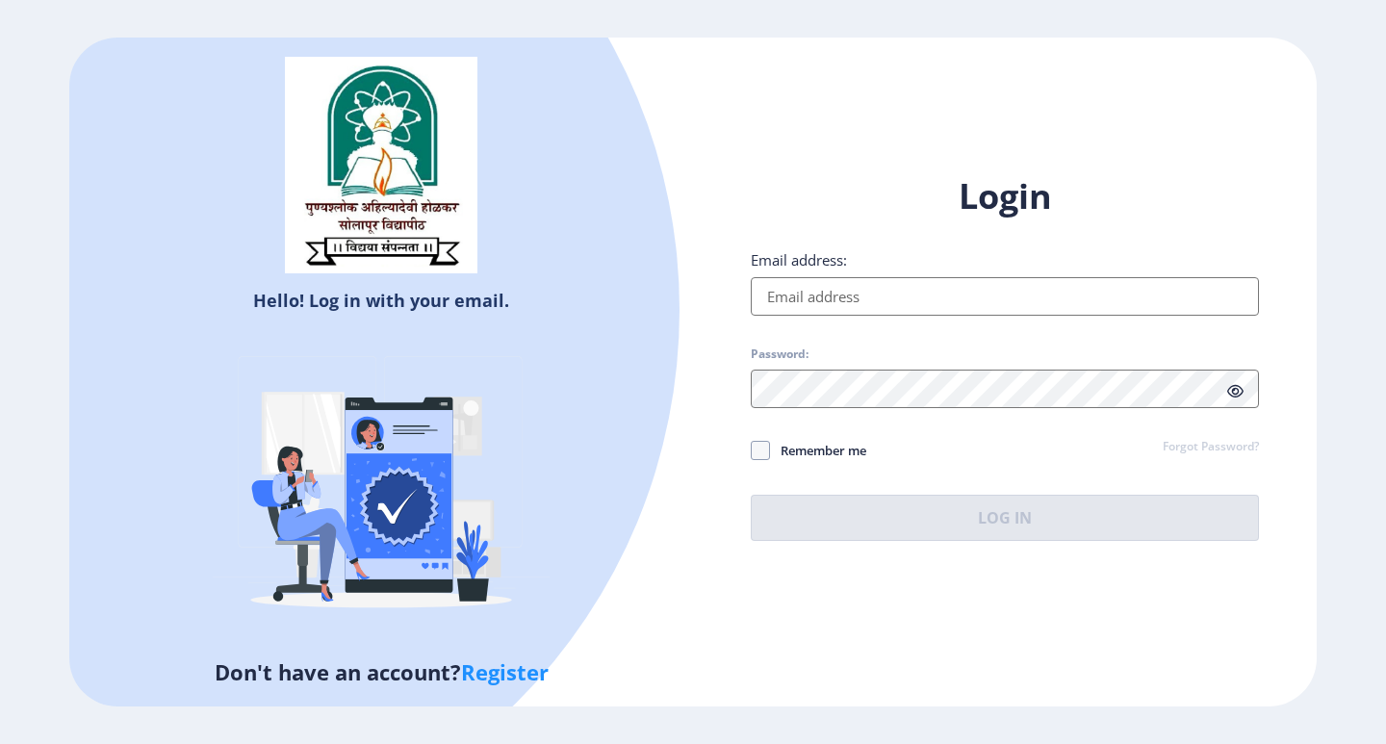
click at [991, 284] on input "Email address:" at bounding box center [1005, 296] width 508 height 39
click at [944, 296] on input "Email address:" at bounding box center [1005, 296] width 508 height 39
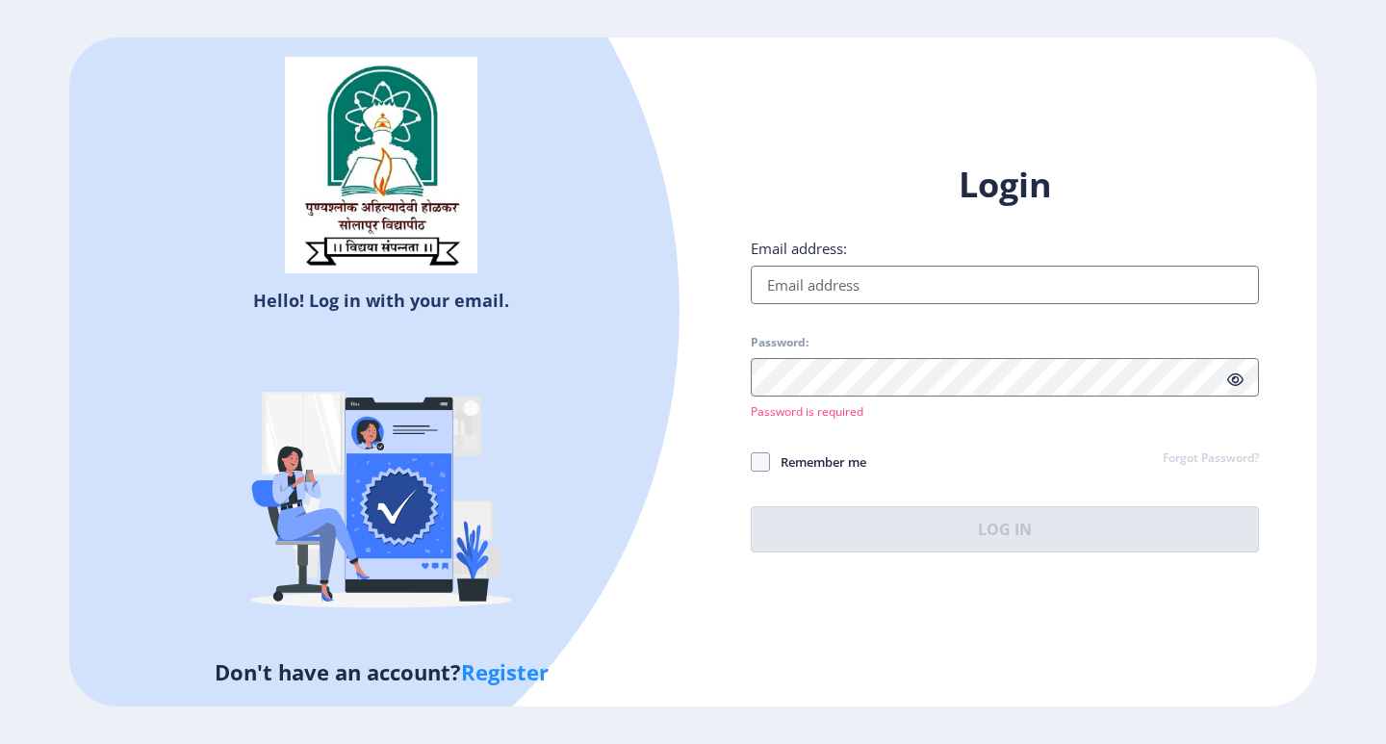
click at [914, 295] on input "Email address:" at bounding box center [1005, 285] width 508 height 39
click at [891, 289] on input "Email address:" at bounding box center [1005, 285] width 508 height 39
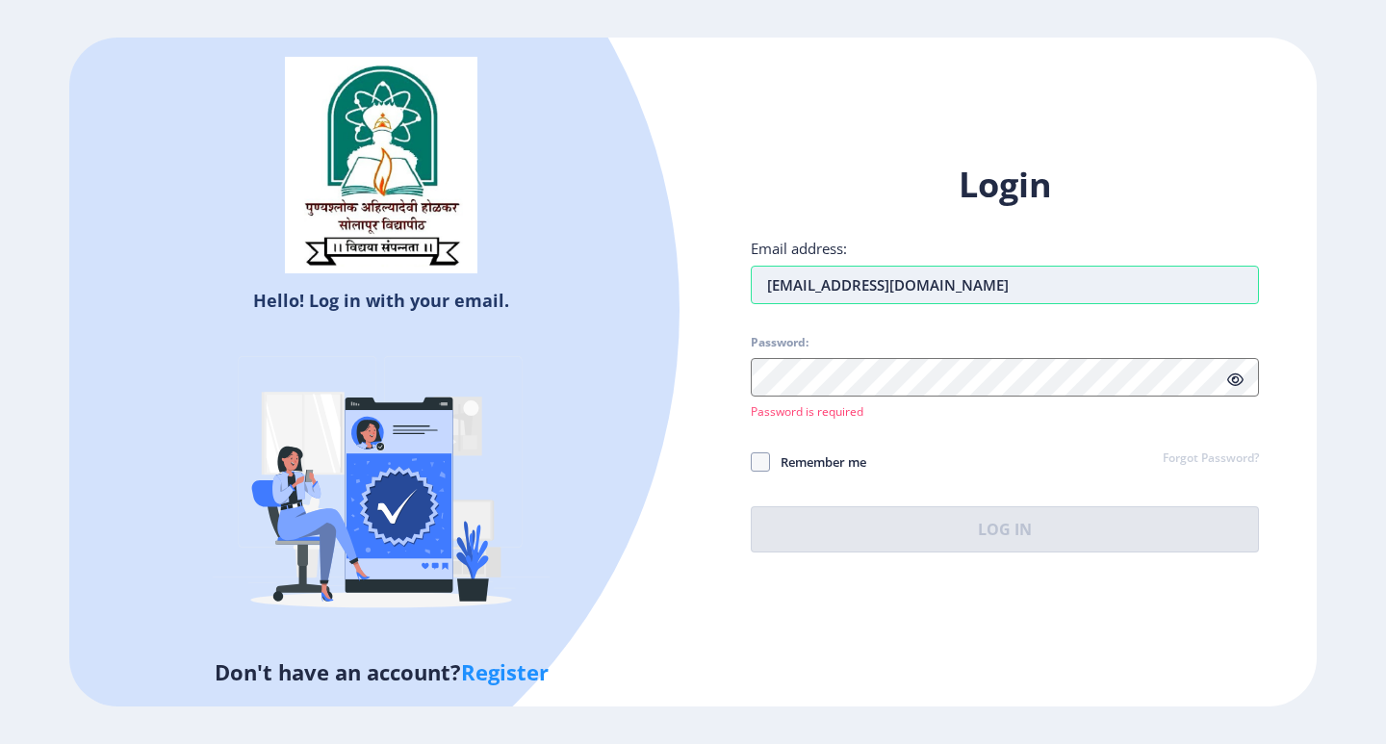
type input "[EMAIL_ADDRESS][DOMAIN_NAME]"
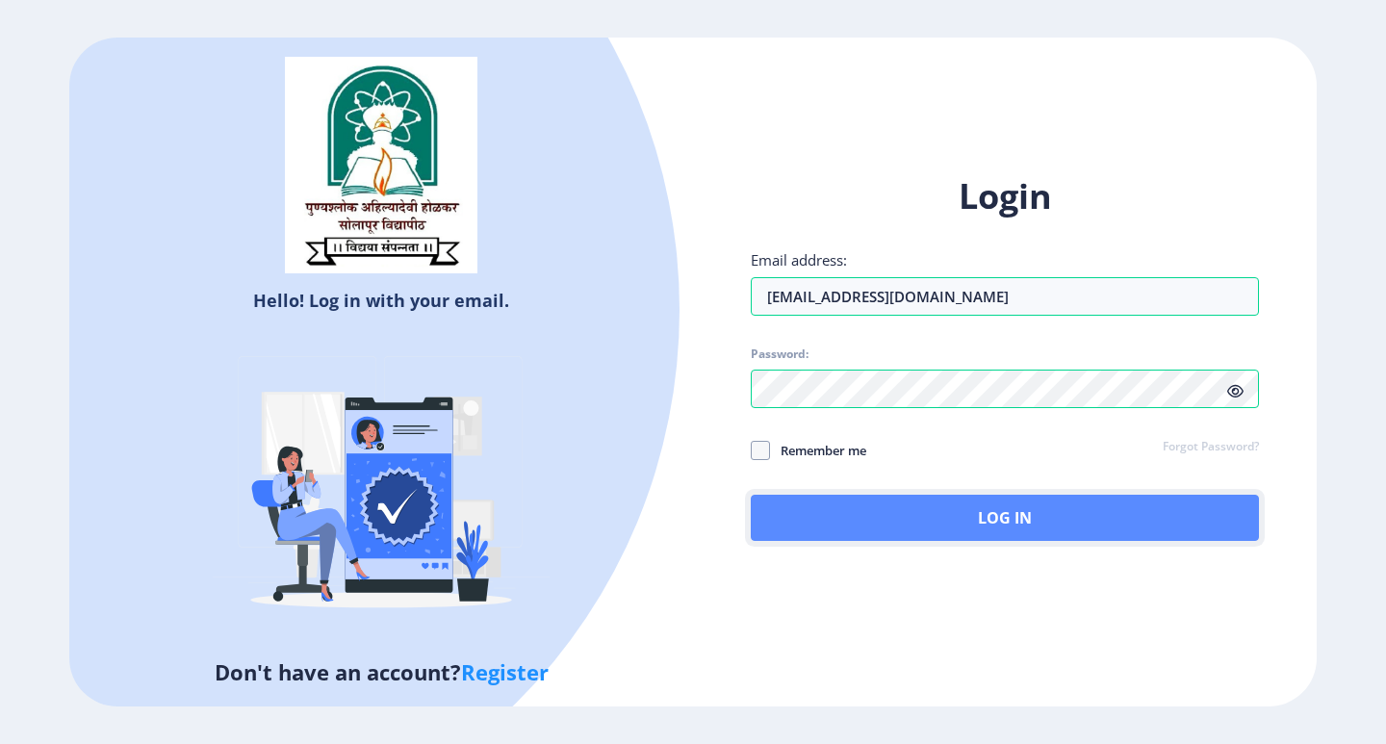
click at [906, 532] on button "Log In" at bounding box center [1005, 518] width 508 height 46
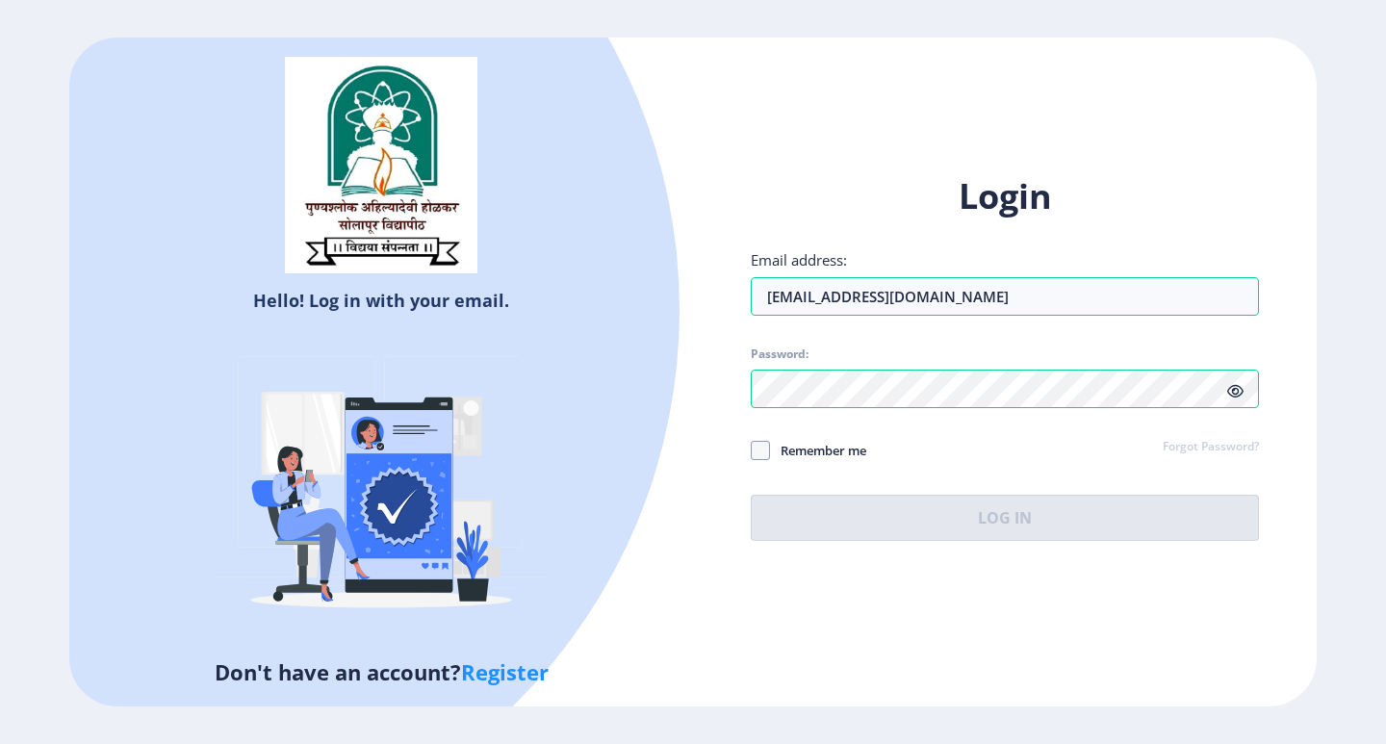
click at [1105, 443] on div "Remember me Forgot Password?" at bounding box center [1005, 451] width 508 height 25
click at [976, 445] on div "Remember me Forgot Password?" at bounding box center [1005, 451] width 508 height 25
click at [994, 468] on div "Login Email address: [EMAIL_ADDRESS][DOMAIN_NAME] Password: Remember me Forgot …" at bounding box center [1005, 357] width 508 height 368
drag, startPoint x: 994, startPoint y: 468, endPoint x: 1010, endPoint y: 423, distance: 47.8
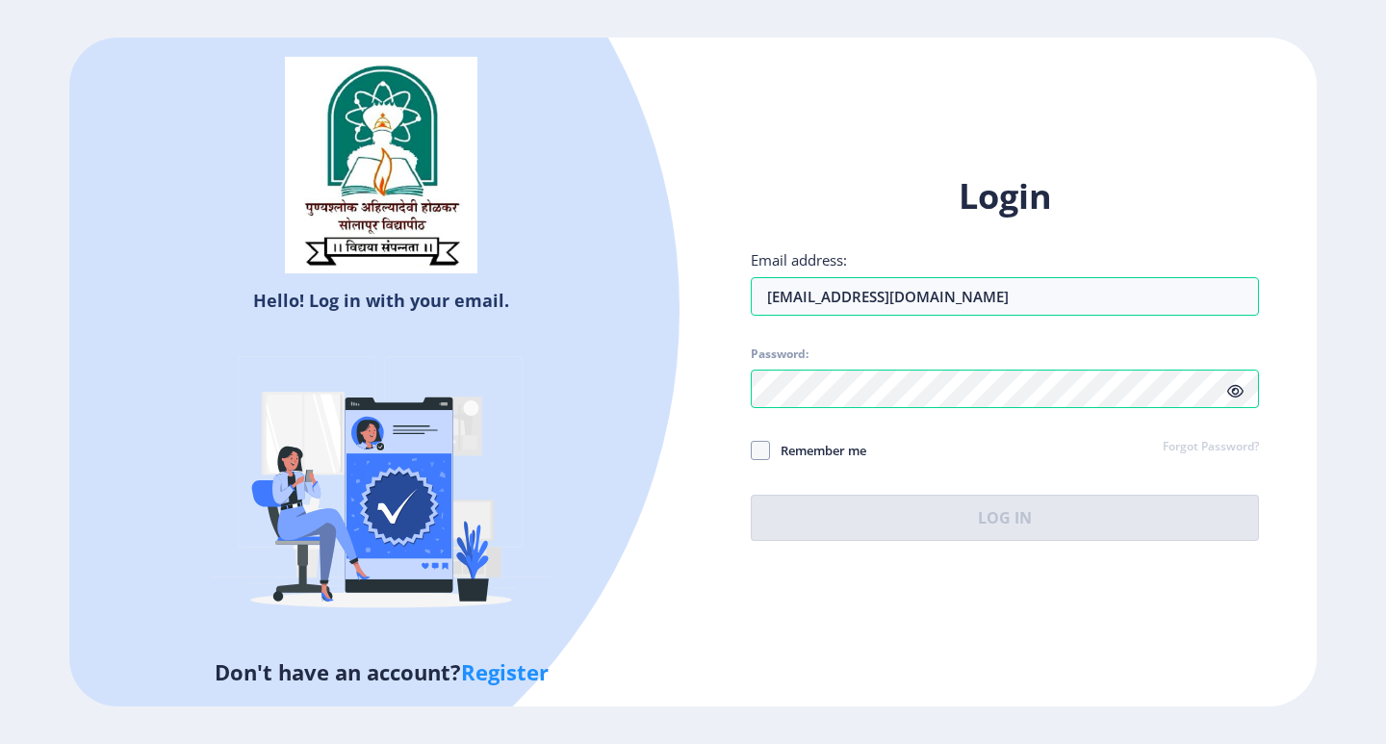
click at [994, 467] on div "Login Email address: [EMAIL_ADDRESS][DOMAIN_NAME] Password: Remember me Forgot …" at bounding box center [1005, 357] width 508 height 368
click at [1018, 471] on div "Login Email address: [EMAIL_ADDRESS][DOMAIN_NAME] Password: Remember me Forgot …" at bounding box center [1005, 357] width 508 height 368
click at [991, 324] on div "Login Email address: [EMAIL_ADDRESS][DOMAIN_NAME] Password: Remember me Forgot …" at bounding box center [1005, 357] width 508 height 368
click at [991, 309] on input "[EMAIL_ADDRESS][DOMAIN_NAME]" at bounding box center [1005, 296] width 508 height 39
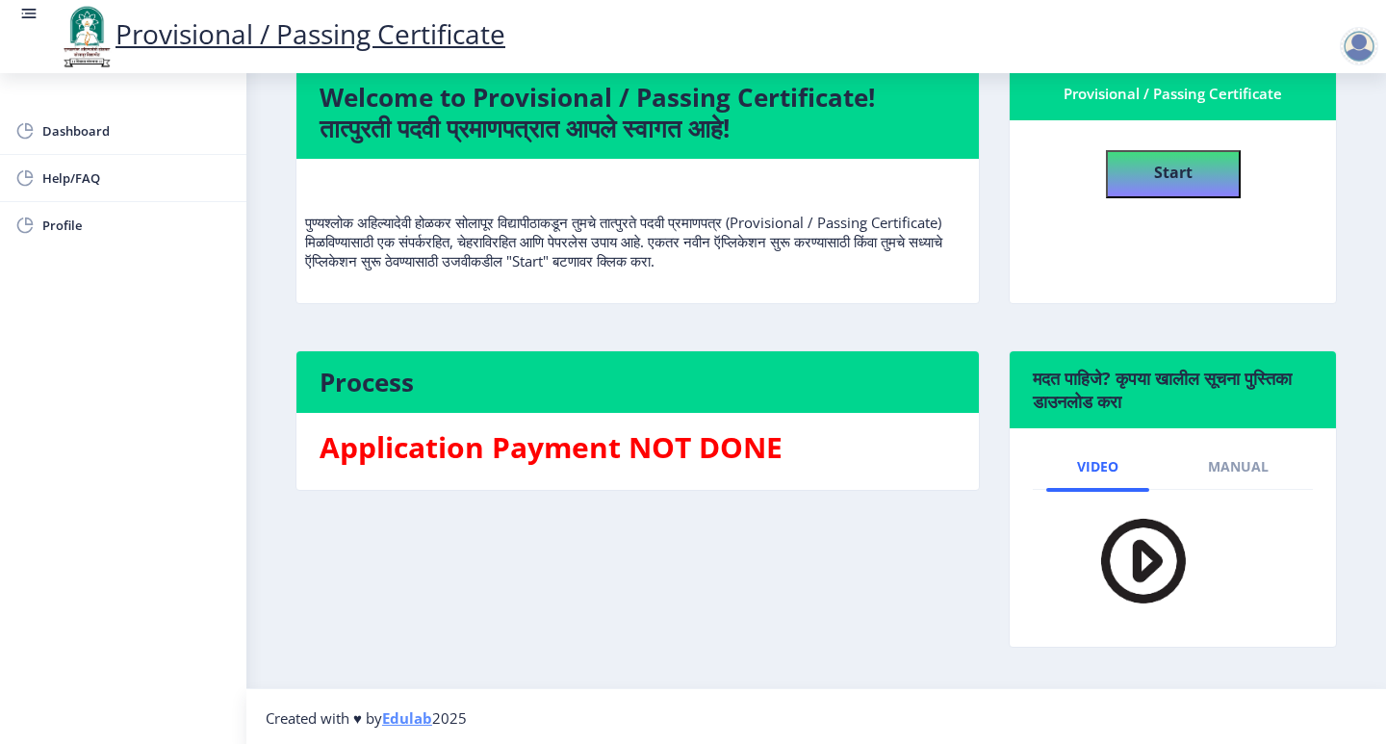
scroll to position [145, 0]
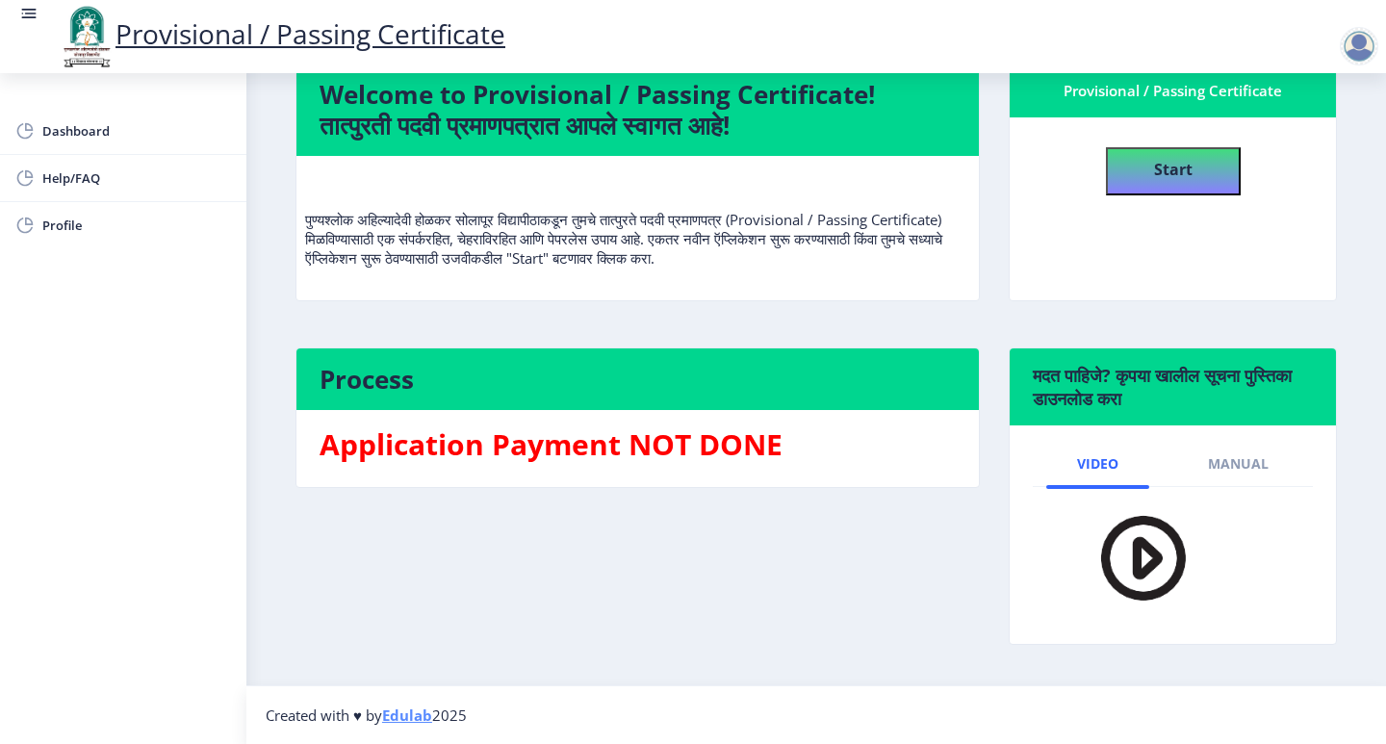
click at [592, 466] on div "Application Payment NOT DONE" at bounding box center [637, 448] width 665 height 46
click at [736, 467] on div "Application Payment NOT DONE" at bounding box center [637, 448] width 665 height 46
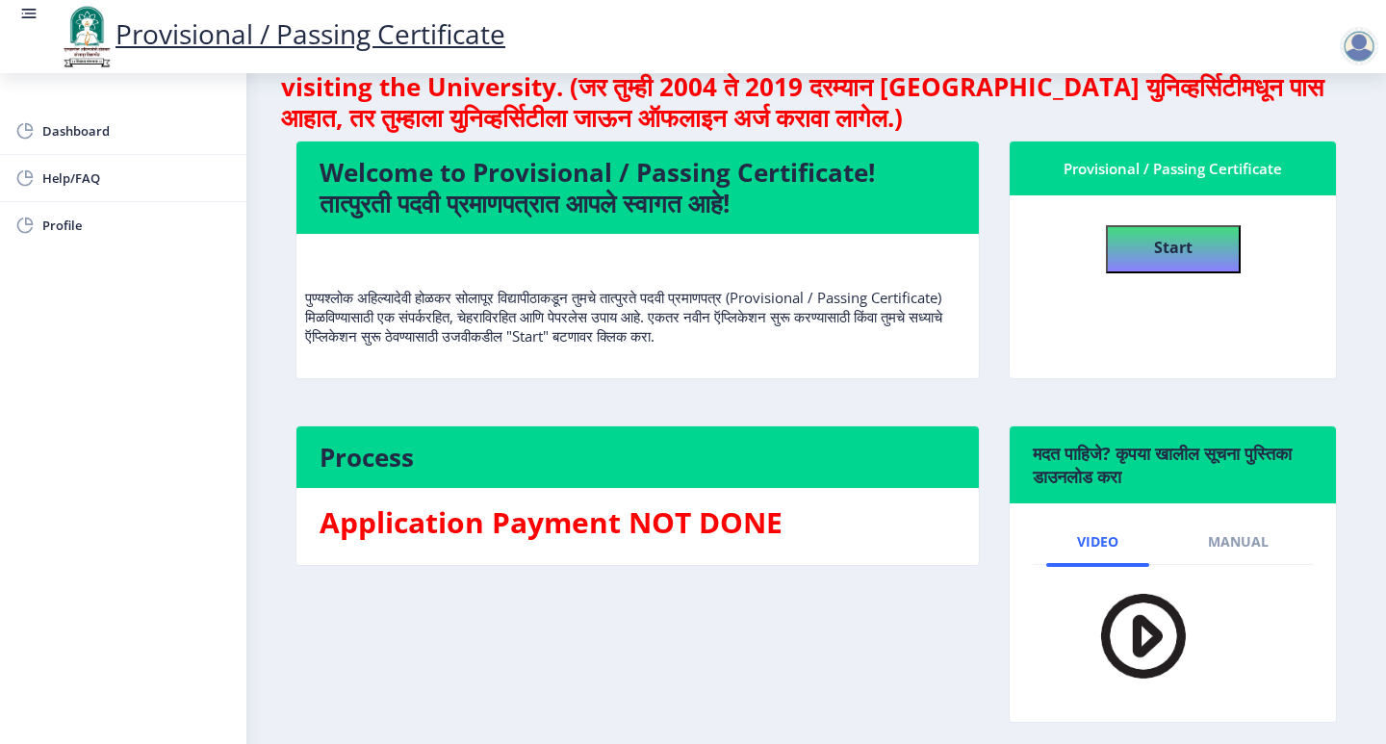
scroll to position [0, 0]
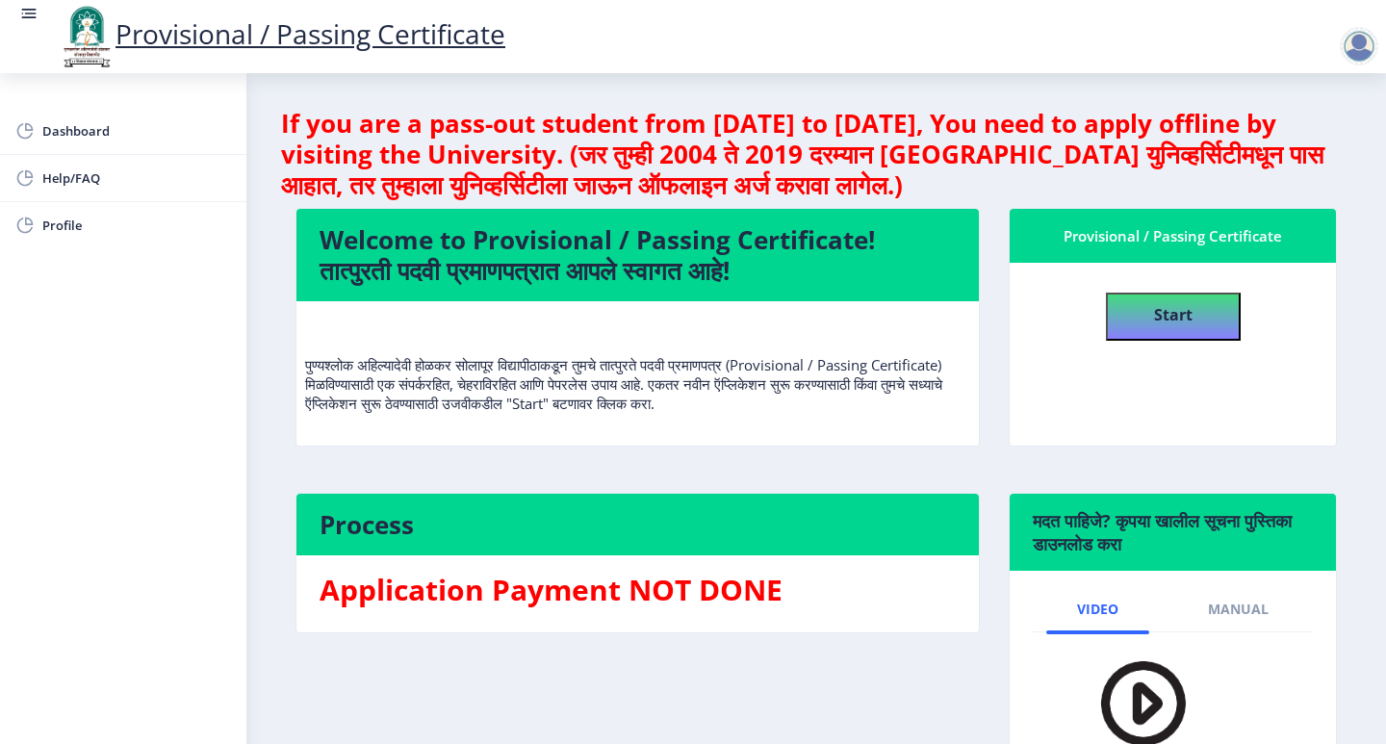
click at [813, 417] on div "पुण्यश्लोक अहिल्यादेवी होळकर सोलापूर विद्यापीठाकडून तुमचे तात्पुरते पदवी प्रमाण…" at bounding box center [637, 373] width 665 height 112
click at [797, 449] on div "Welcome to Provisional / Passing Certificate! तात्पुरती पदवी प्रमाणपत्रात आपले …" at bounding box center [637, 341] width 713 height 266
click at [1119, 331] on button "Start" at bounding box center [1173, 317] width 135 height 48
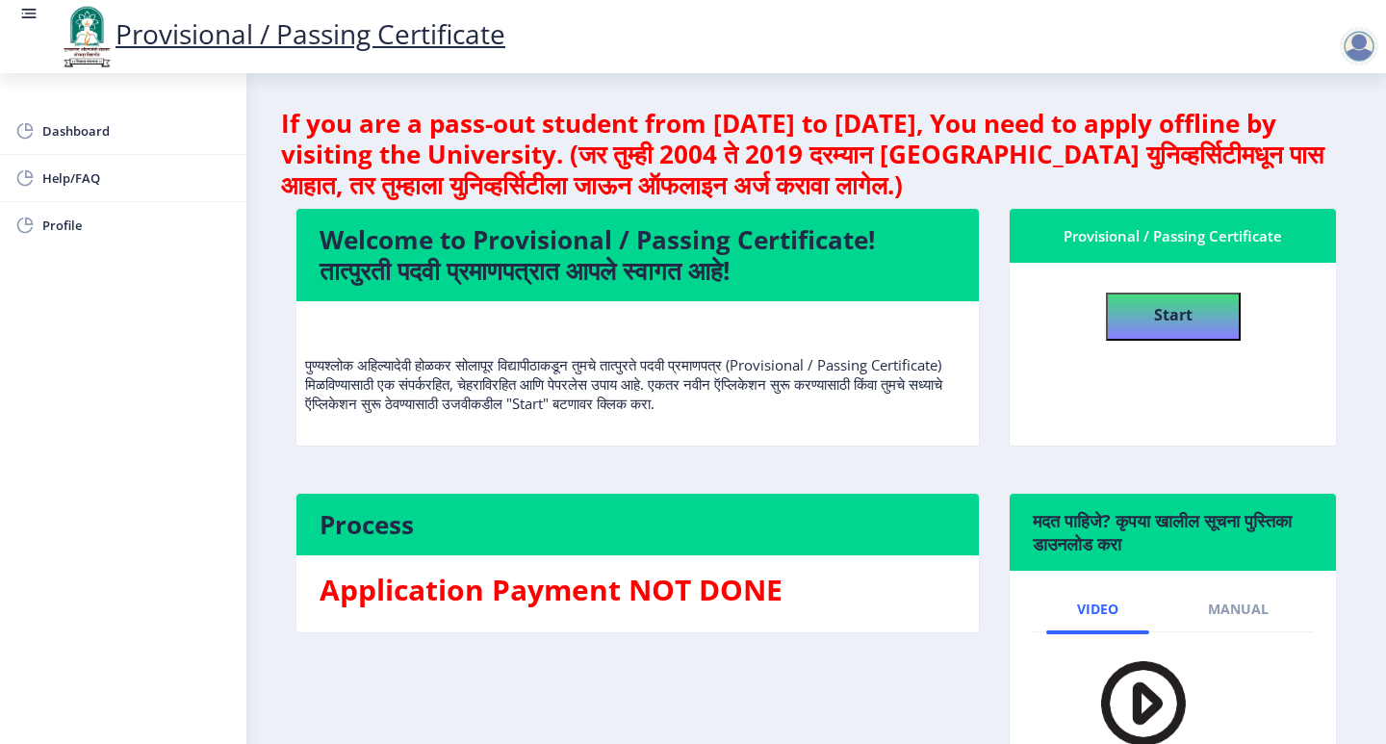
select select
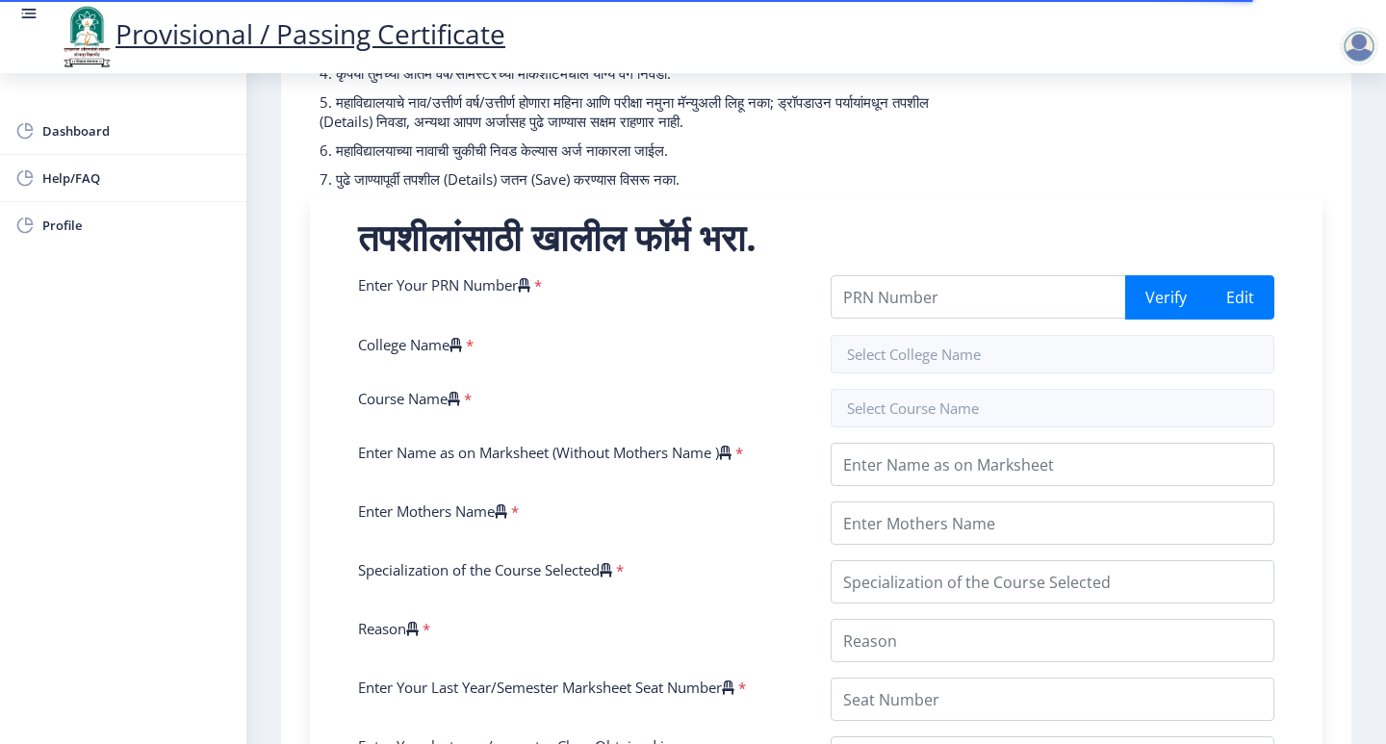
scroll to position [289, 0]
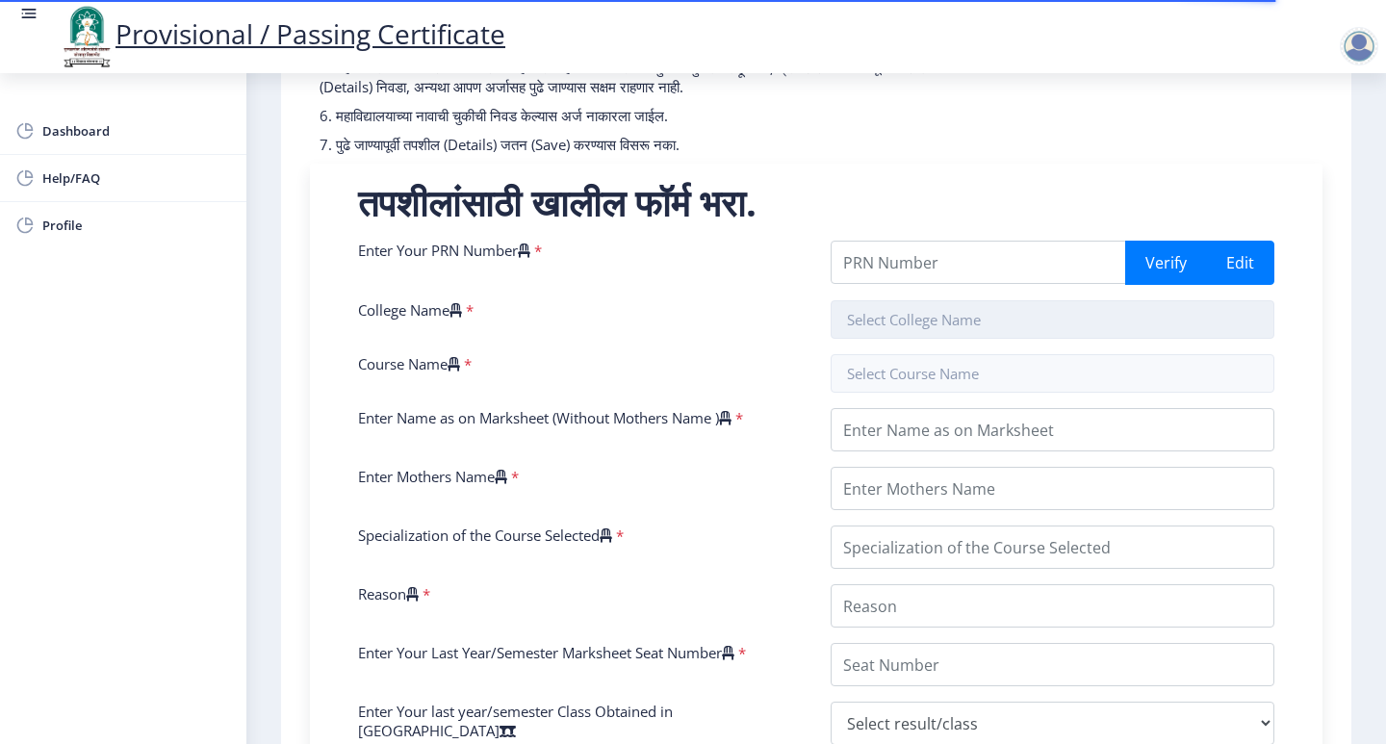
click at [1027, 322] on input "text" at bounding box center [1053, 319] width 444 height 39
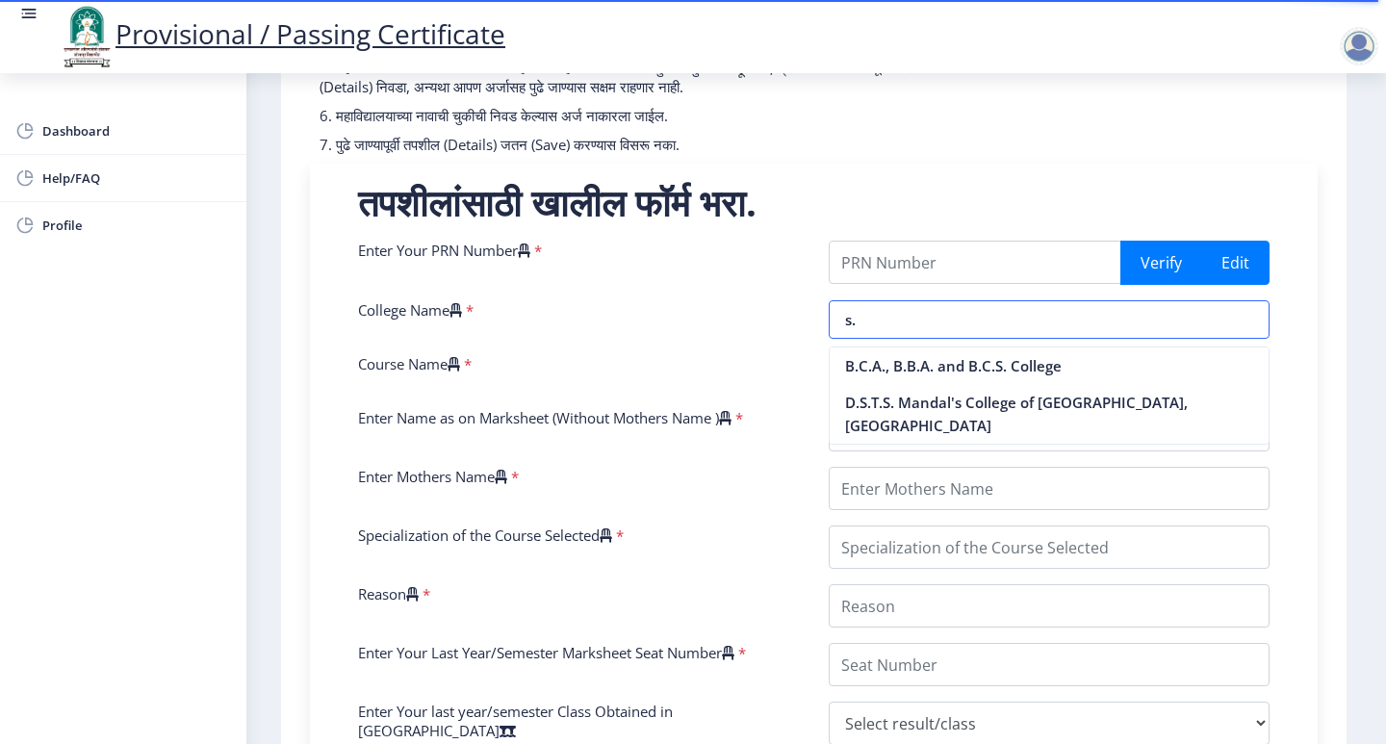
type input "s"
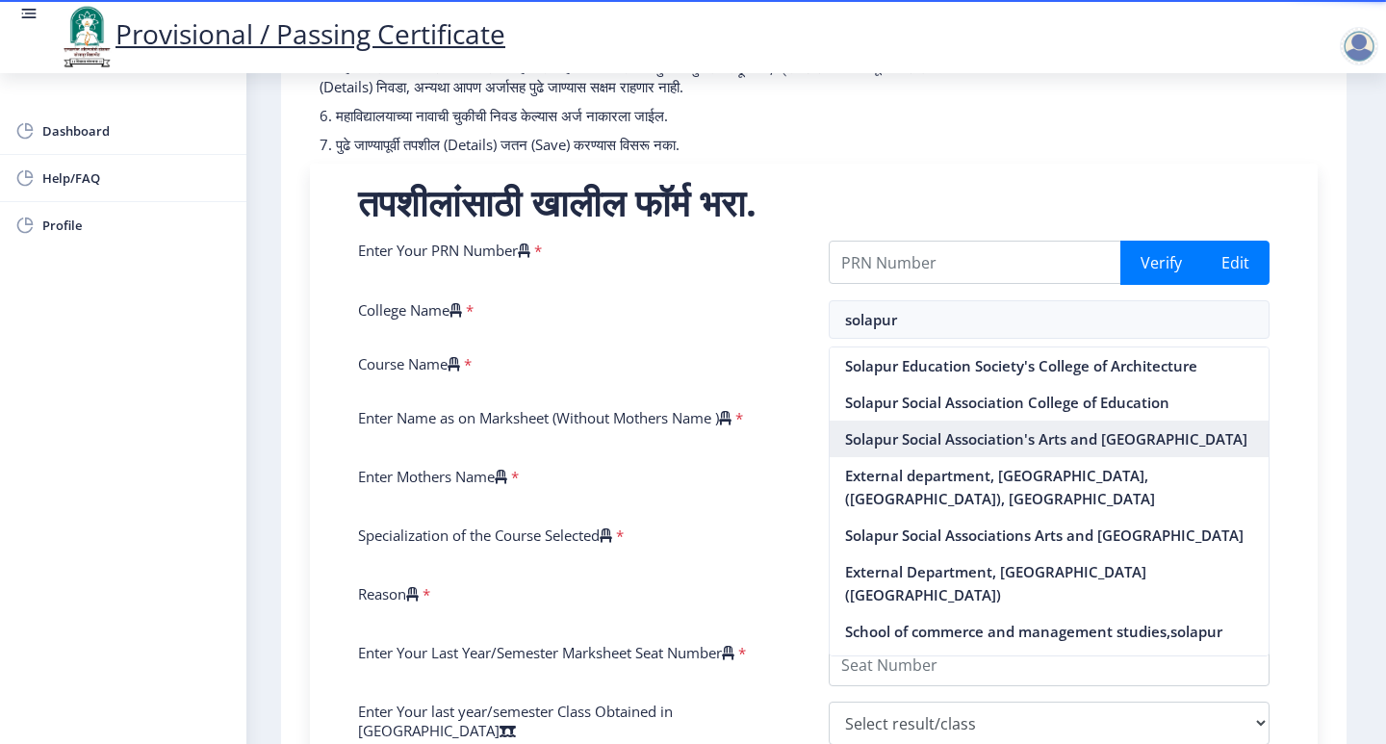
click at [940, 450] on nb-option "Solapur Social Association's Arts and [GEOGRAPHIC_DATA]" at bounding box center [1050, 439] width 440 height 37
type input "Solapur Social Association's Arts and [GEOGRAPHIC_DATA]"
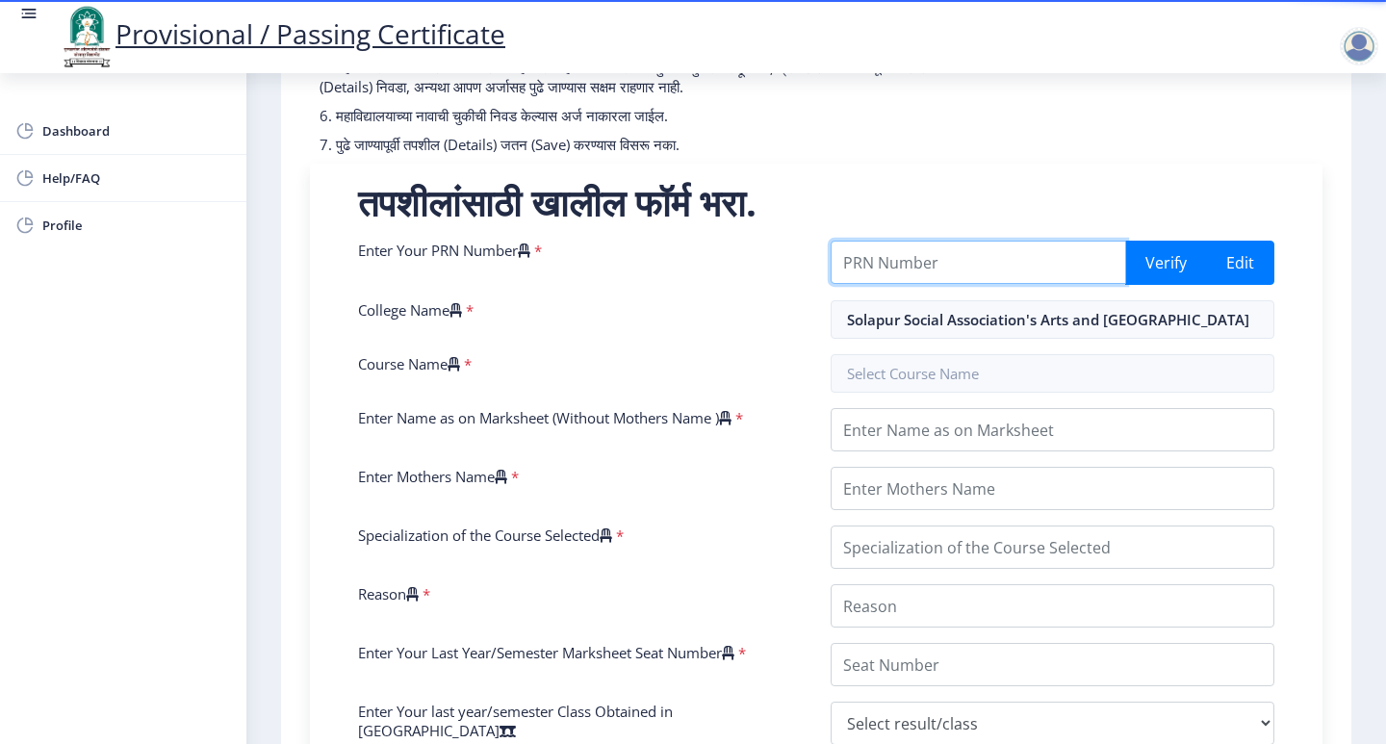
click at [919, 270] on input "Enter Your PRN Number" at bounding box center [979, 262] width 296 height 43
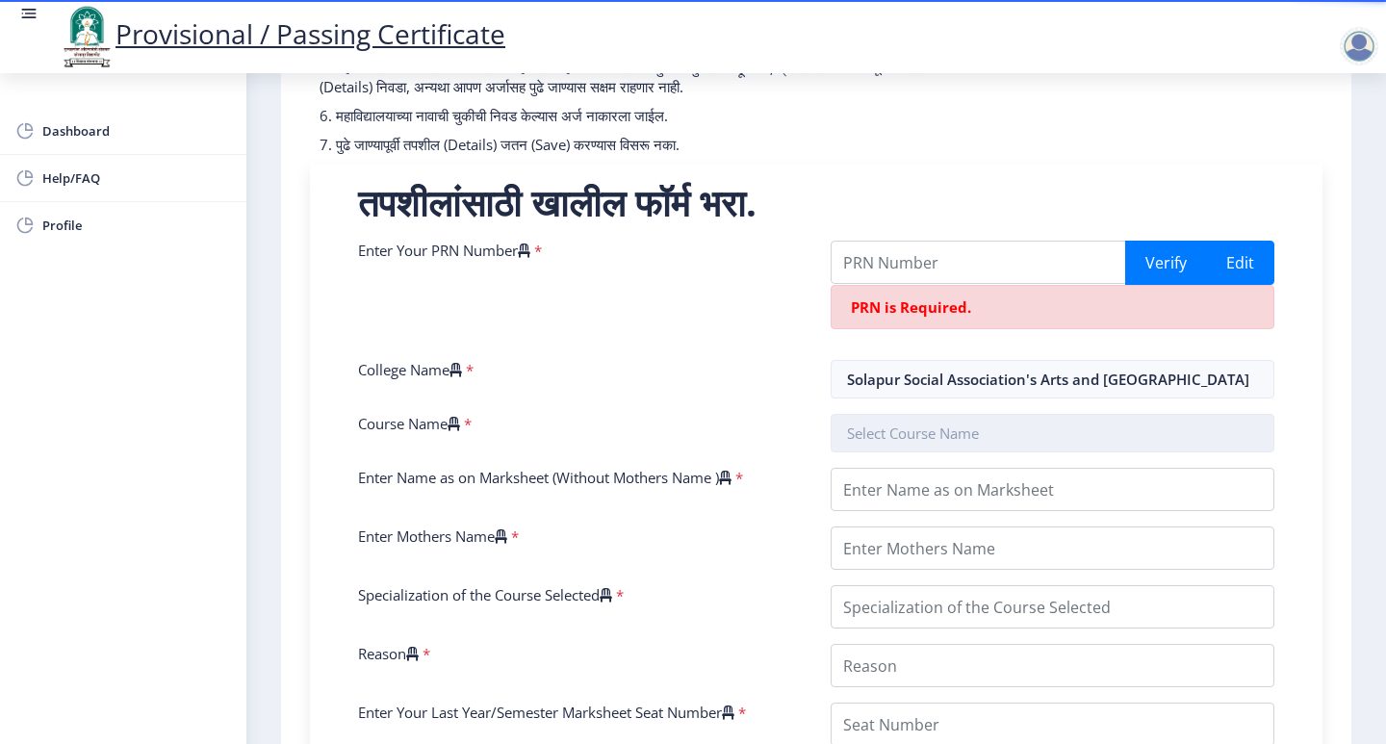
click at [908, 375] on div "Enter Your PRN Number * Verify Edit PRN is Required. College Name * Solapur Soc…" at bounding box center [816, 688] width 945 height 895
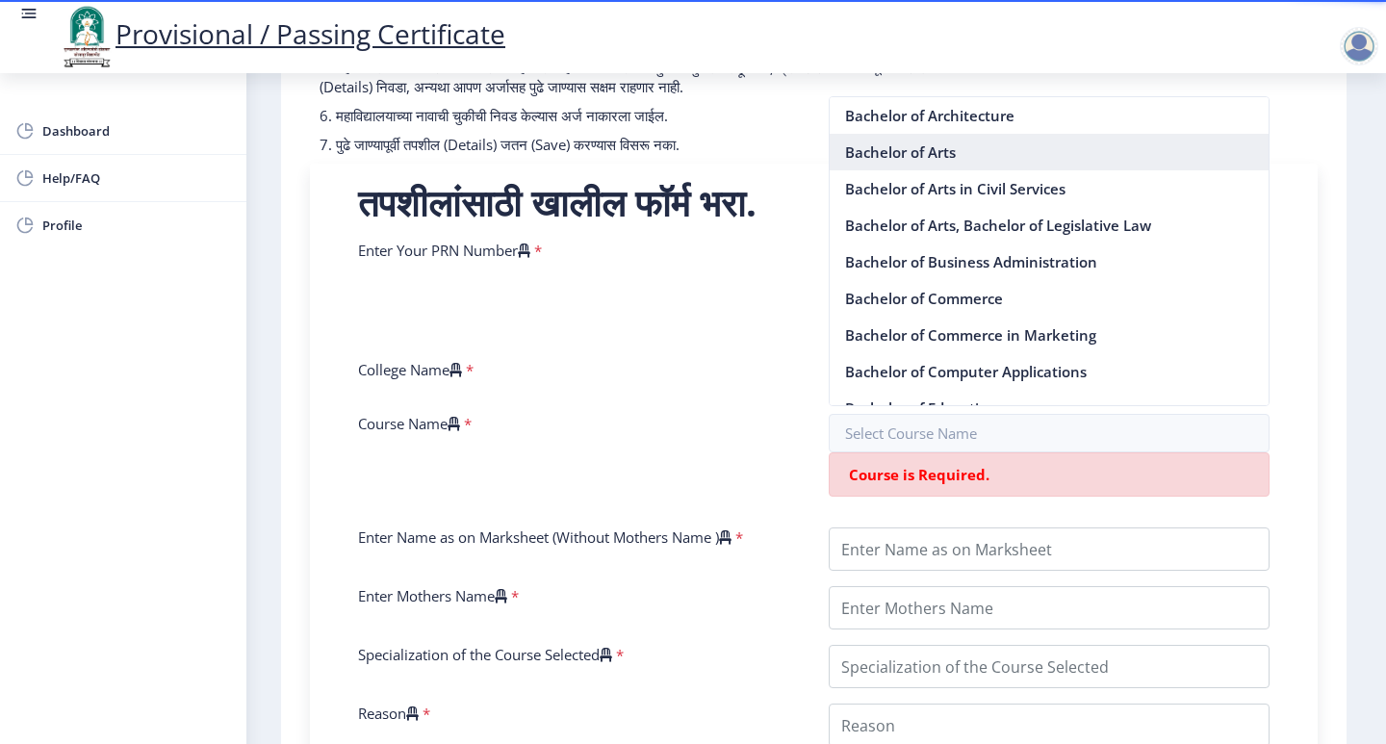
click at [908, 160] on nb-option "Bachelor of Arts" at bounding box center [1050, 152] width 440 height 37
type input "Bachelor of Arts"
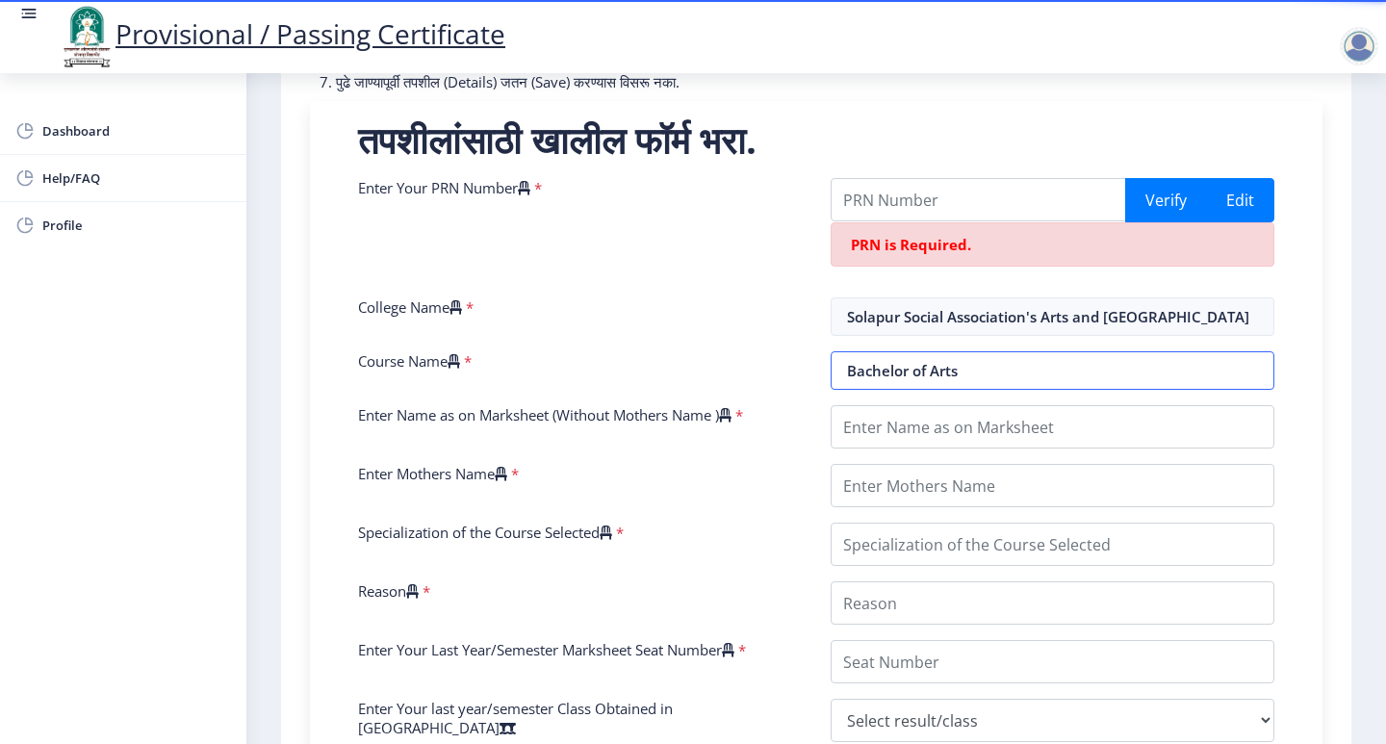
scroll to position [385, 0]
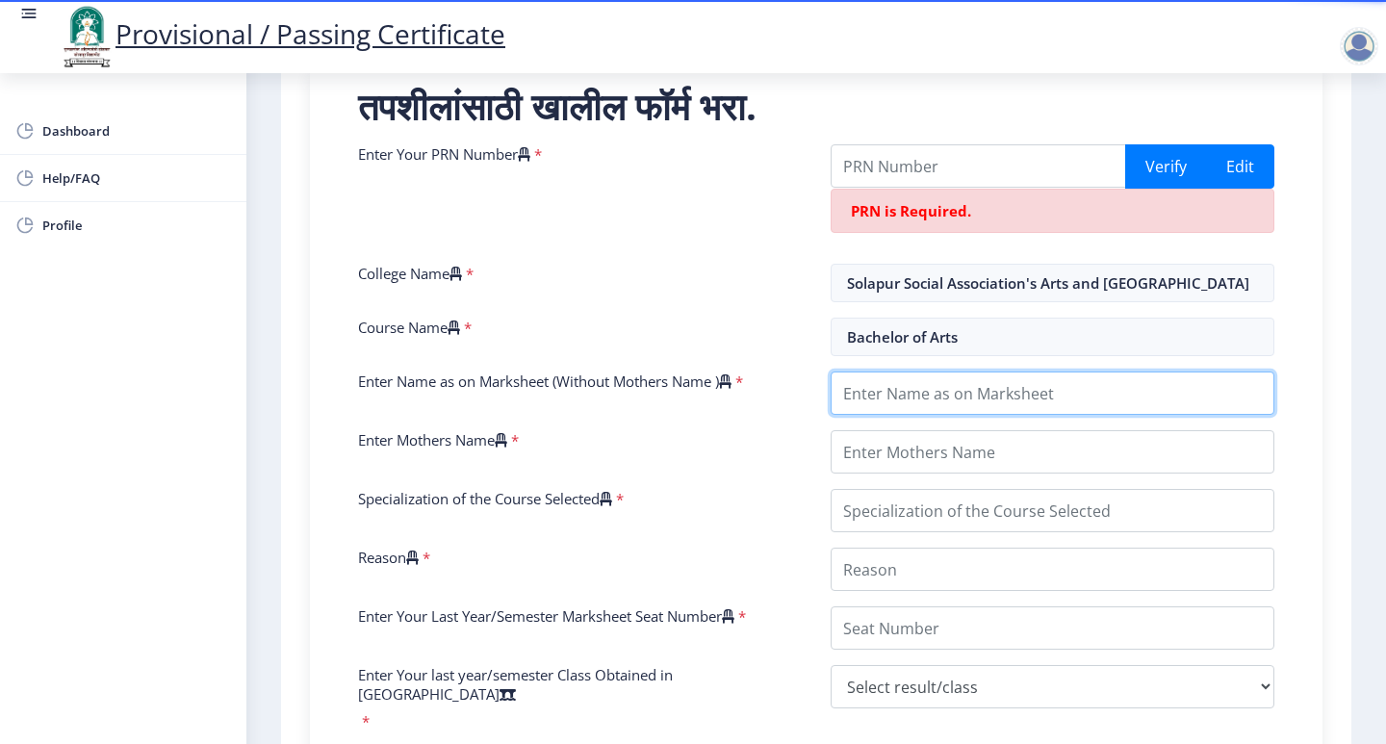
click at [902, 393] on input "Enter Name as on Marksheet (Without Mothers Name )" at bounding box center [1053, 393] width 444 height 43
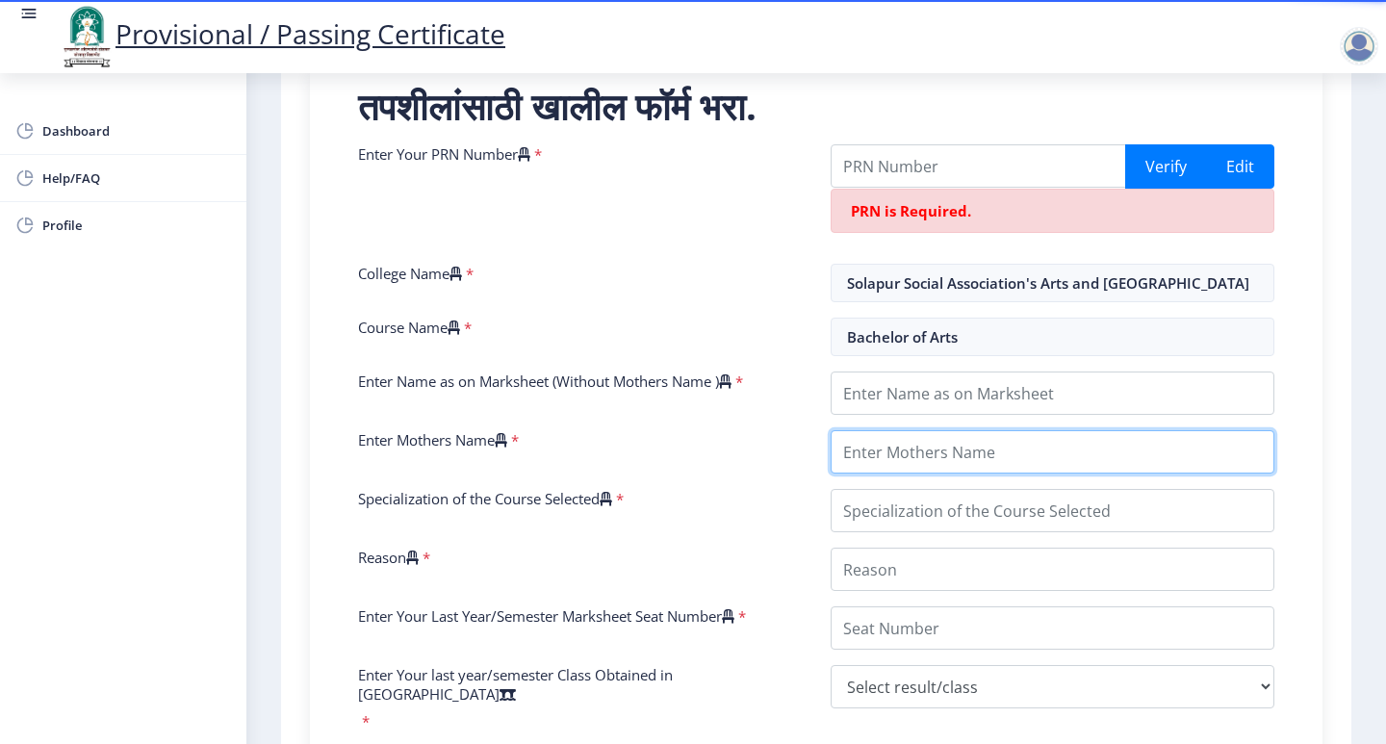
click at [897, 460] on div "Enter Your PRN Number * Verify Edit PRN is Required. College Name * Solapur Soc…" at bounding box center [816, 591] width 945 height 895
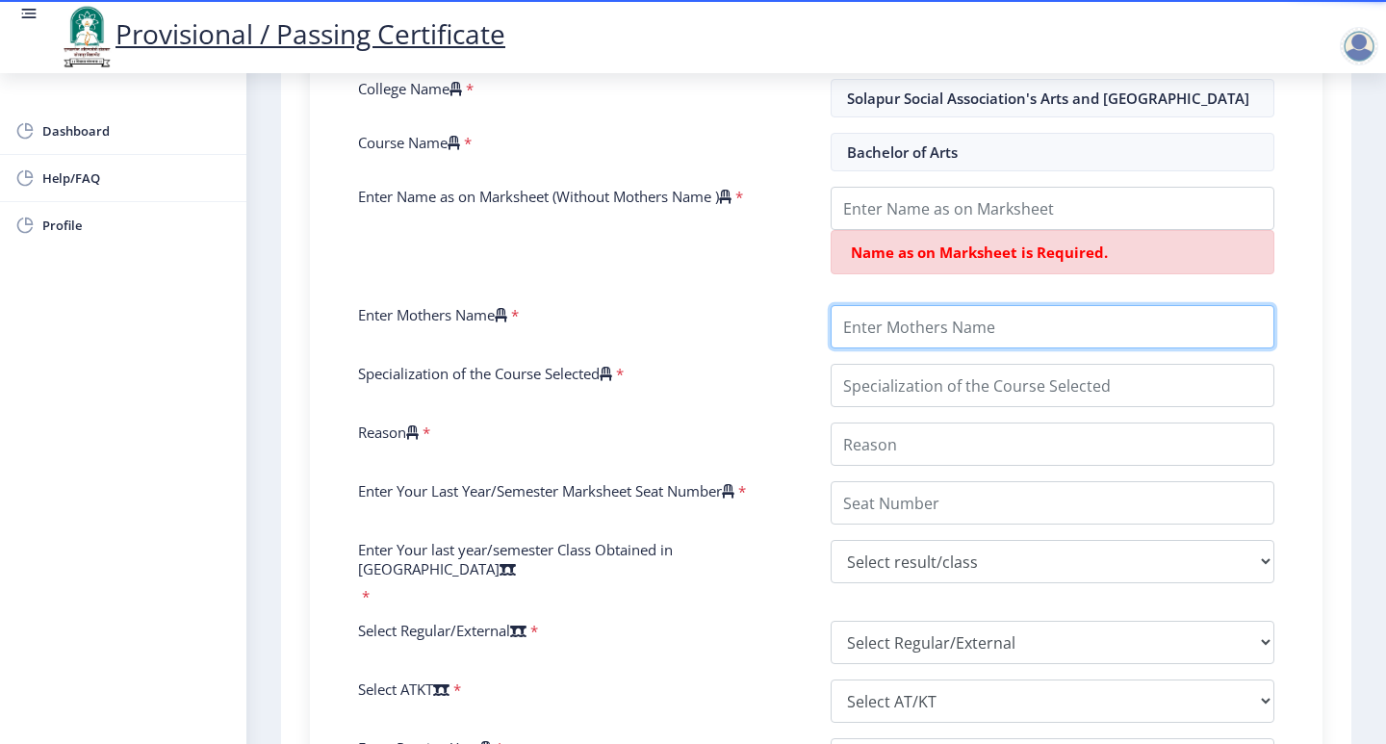
scroll to position [578, 0]
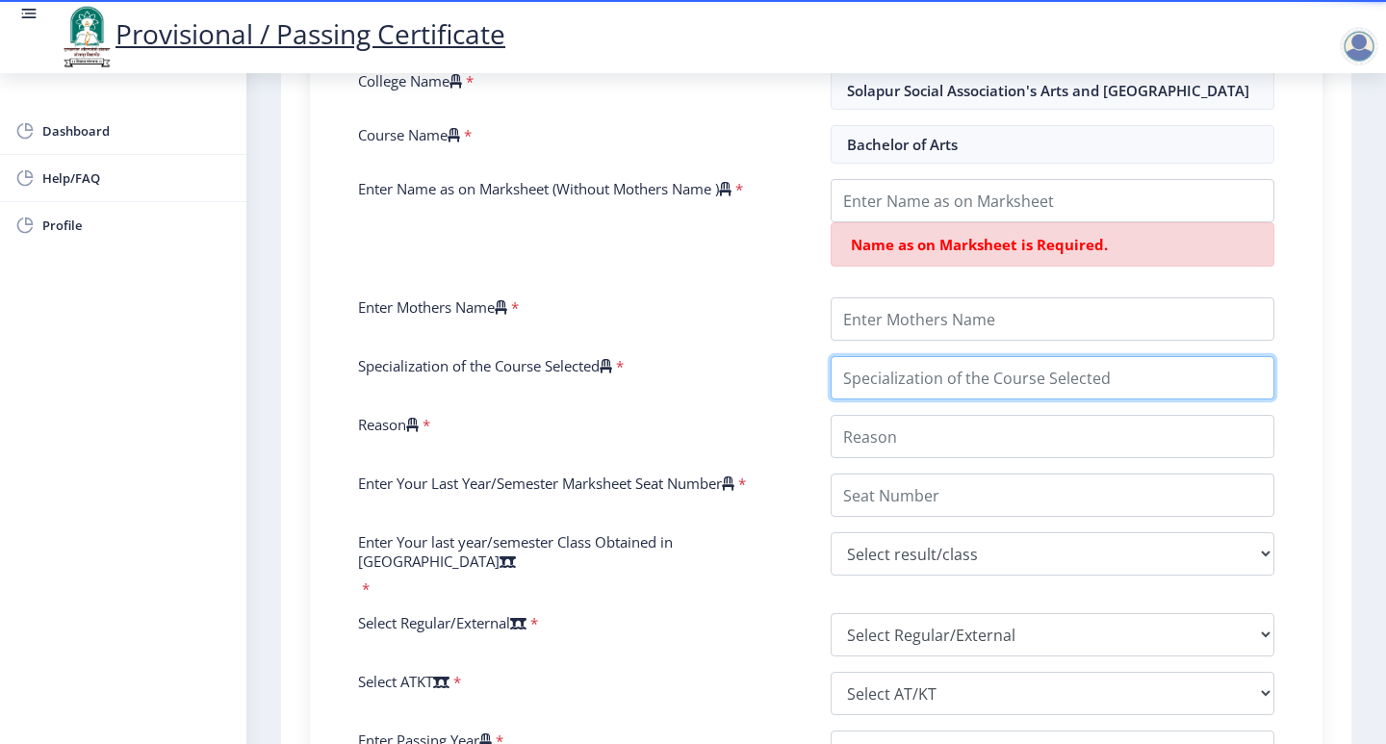
click at [909, 381] on div "Enter Your PRN Number * Verify Edit PRN is Required. College Name * Solapur Soc…" at bounding box center [816, 429] width 945 height 955
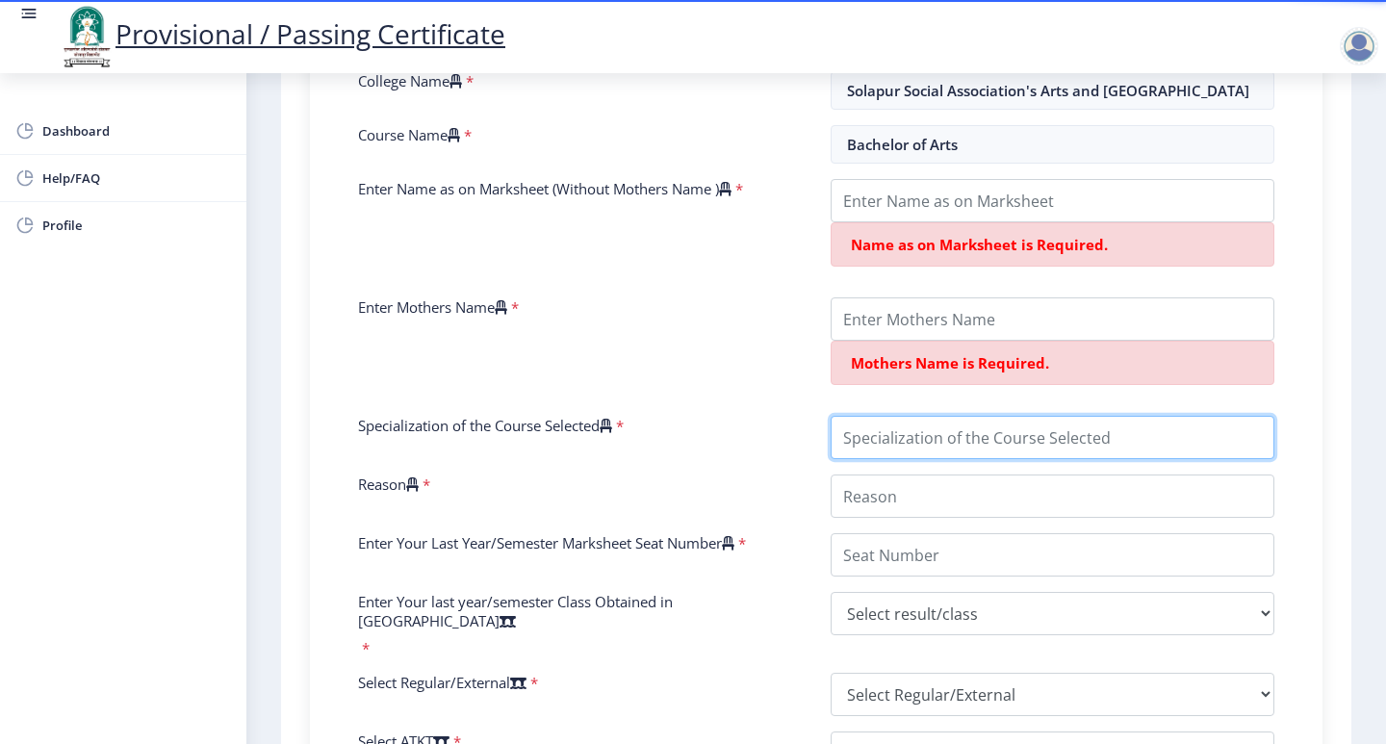
click at [909, 450] on input "Specialization of the Course Selected" at bounding box center [1053, 437] width 444 height 43
type input "e"
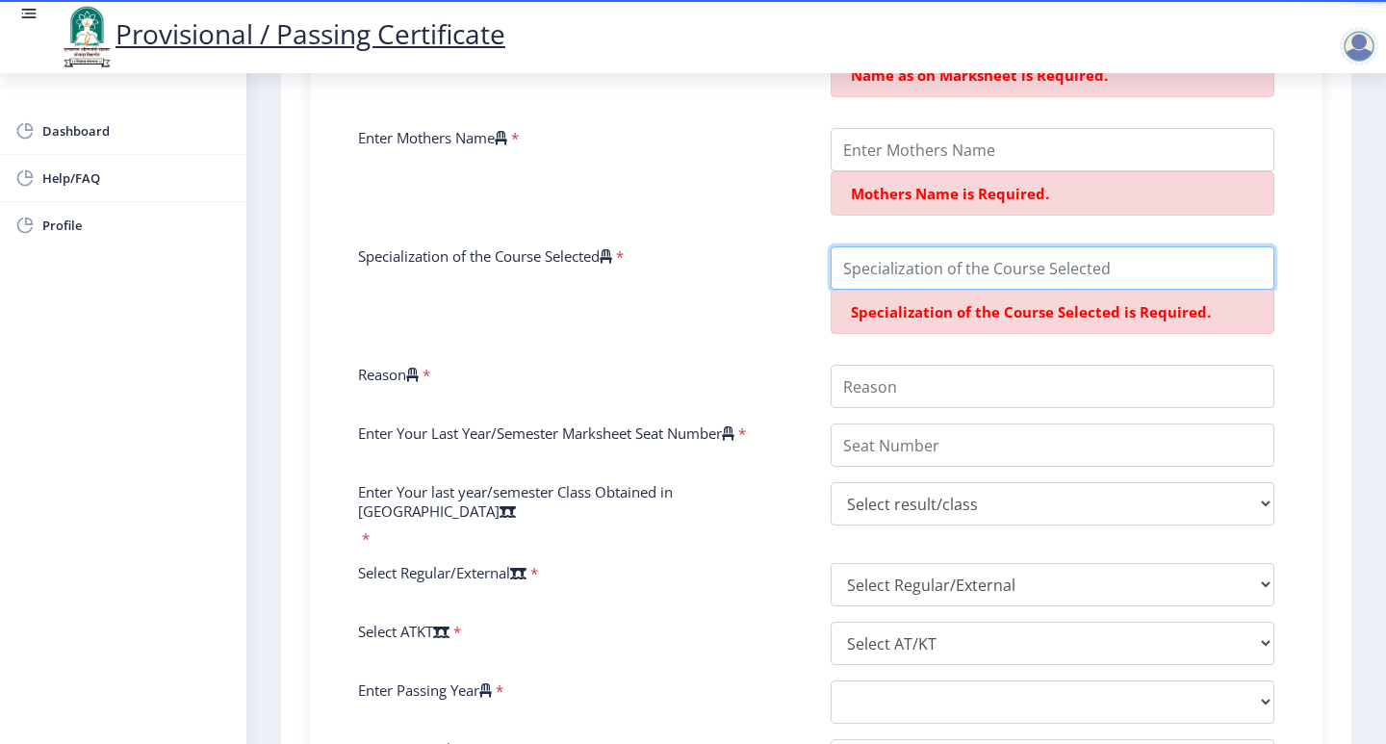
scroll to position [770, 0]
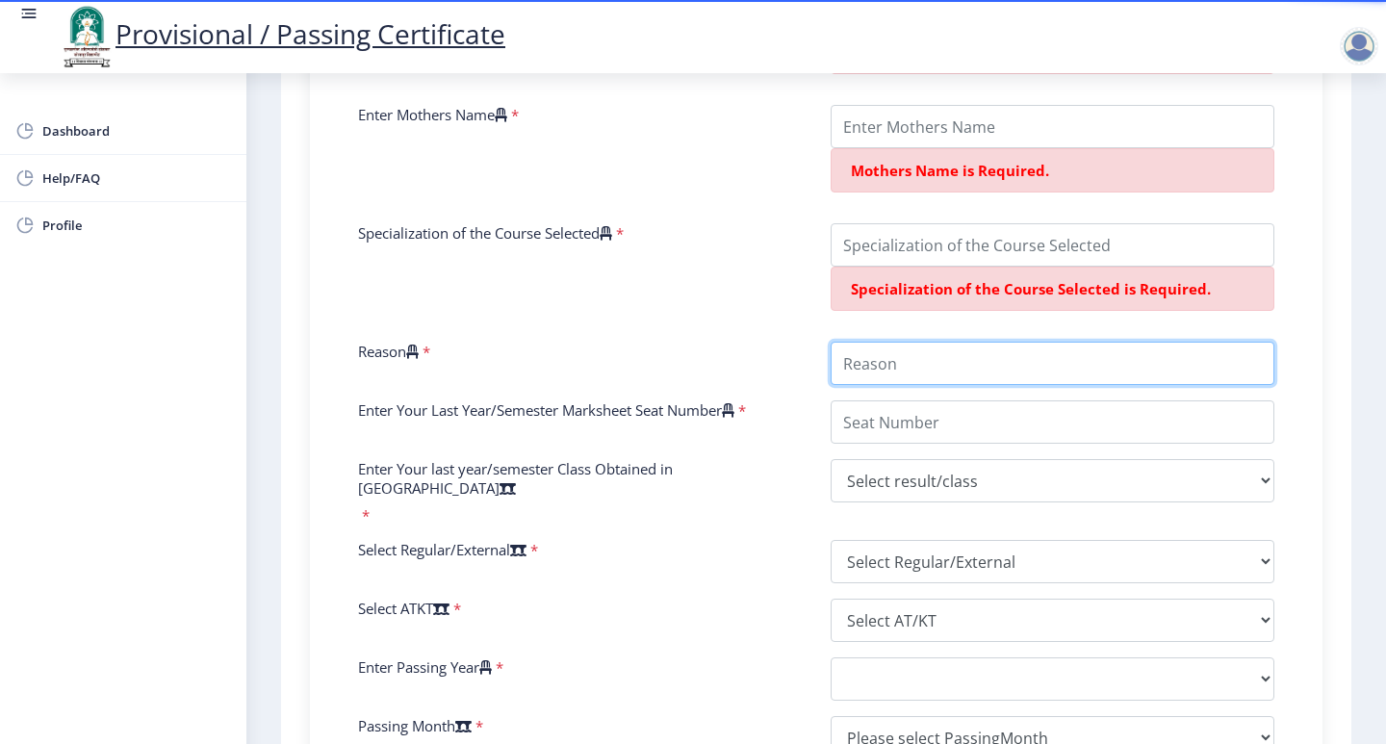
click at [888, 362] on input "Reason" at bounding box center [1053, 363] width 444 height 43
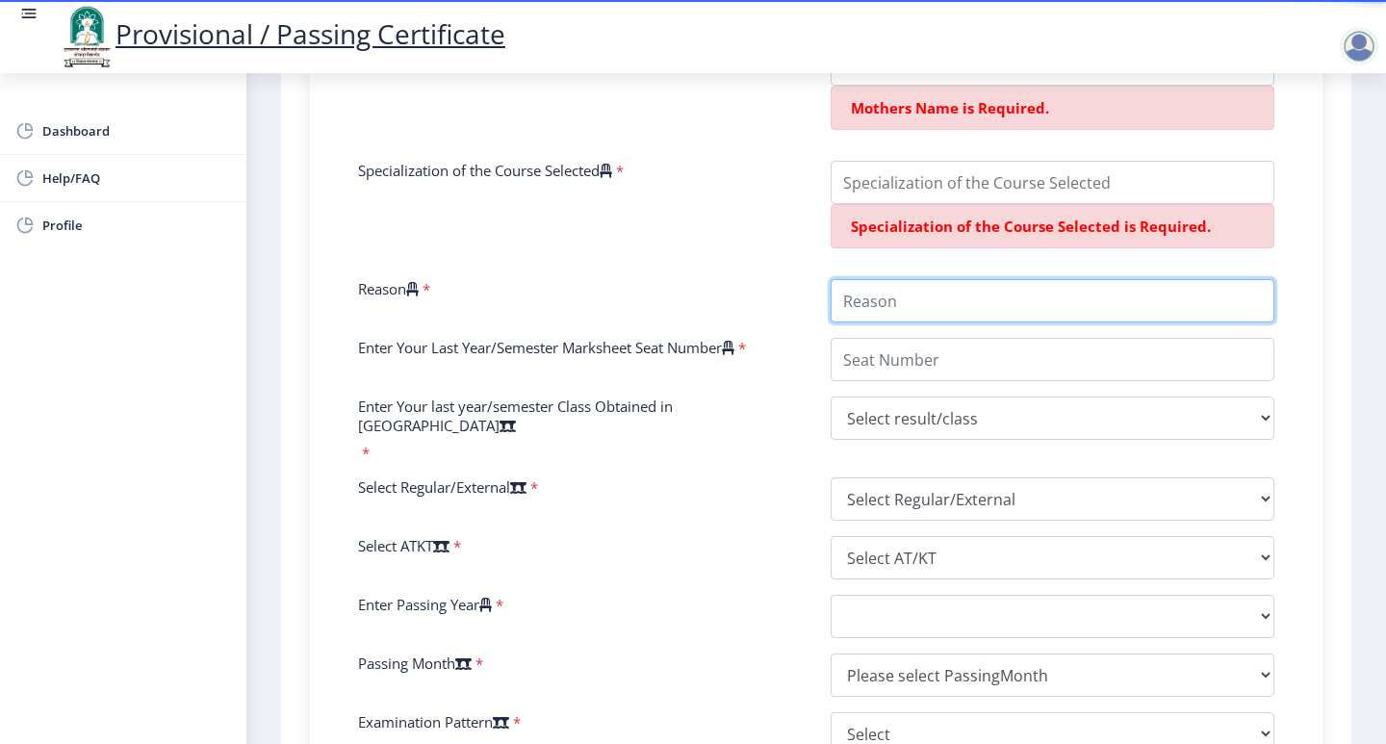
scroll to position [866, 0]
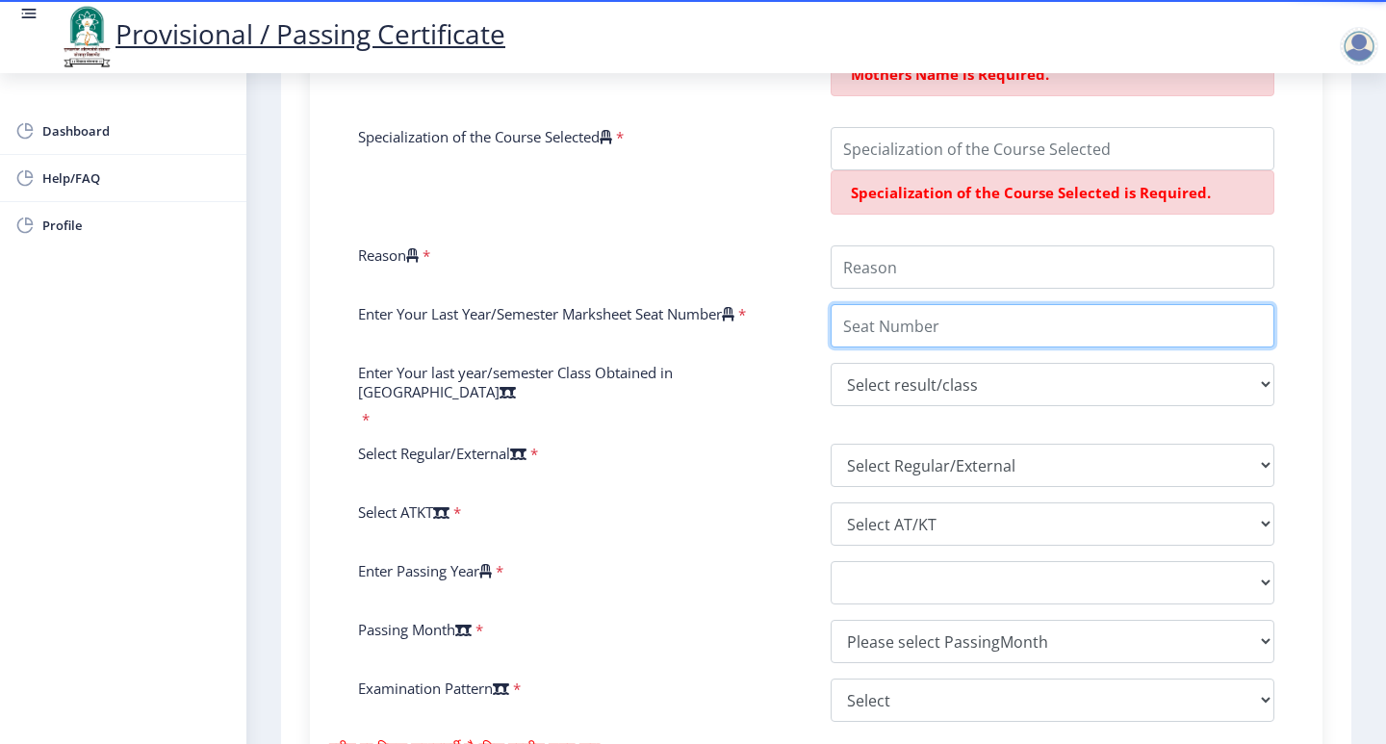
click at [888, 340] on div "Enter Your PRN Number * Verify Edit PRN is Required. College Name * Solapur Soc…" at bounding box center [816, 200] width 945 height 1074
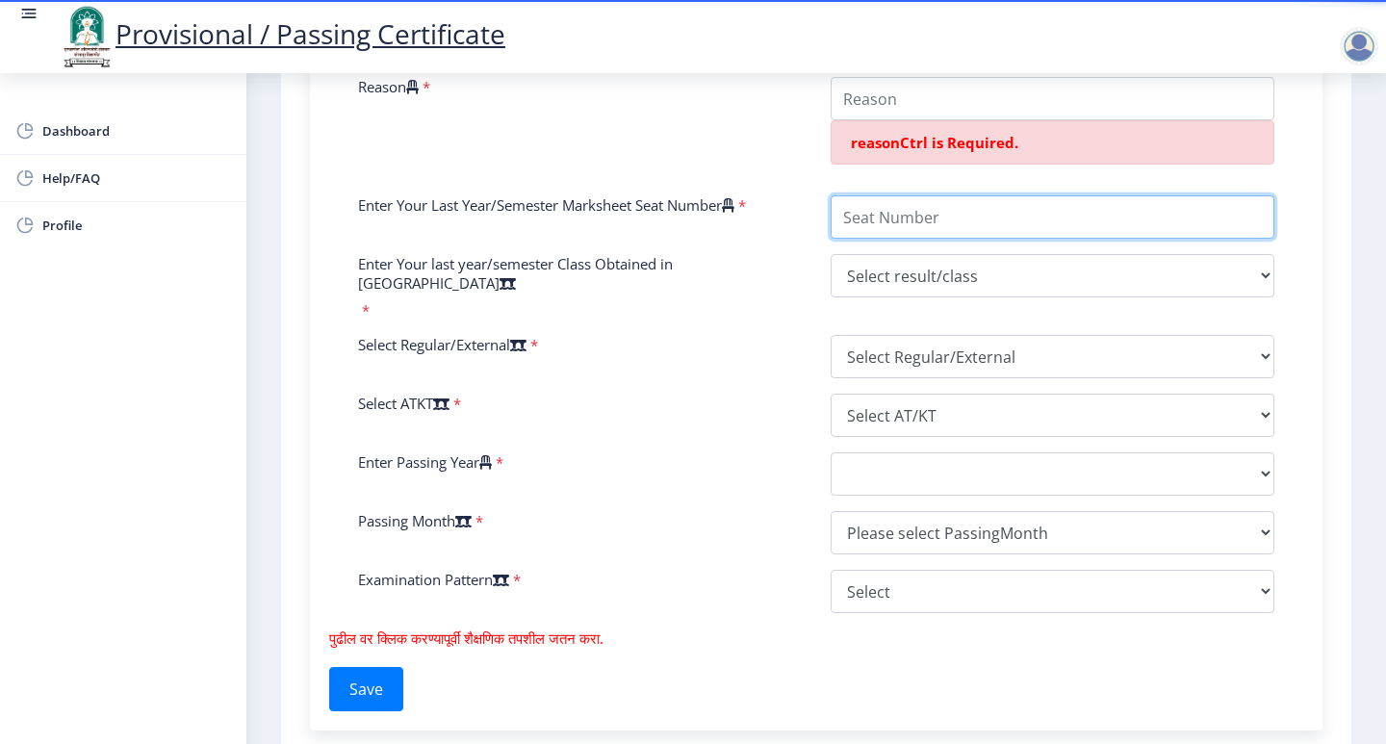
scroll to position [1059, 0]
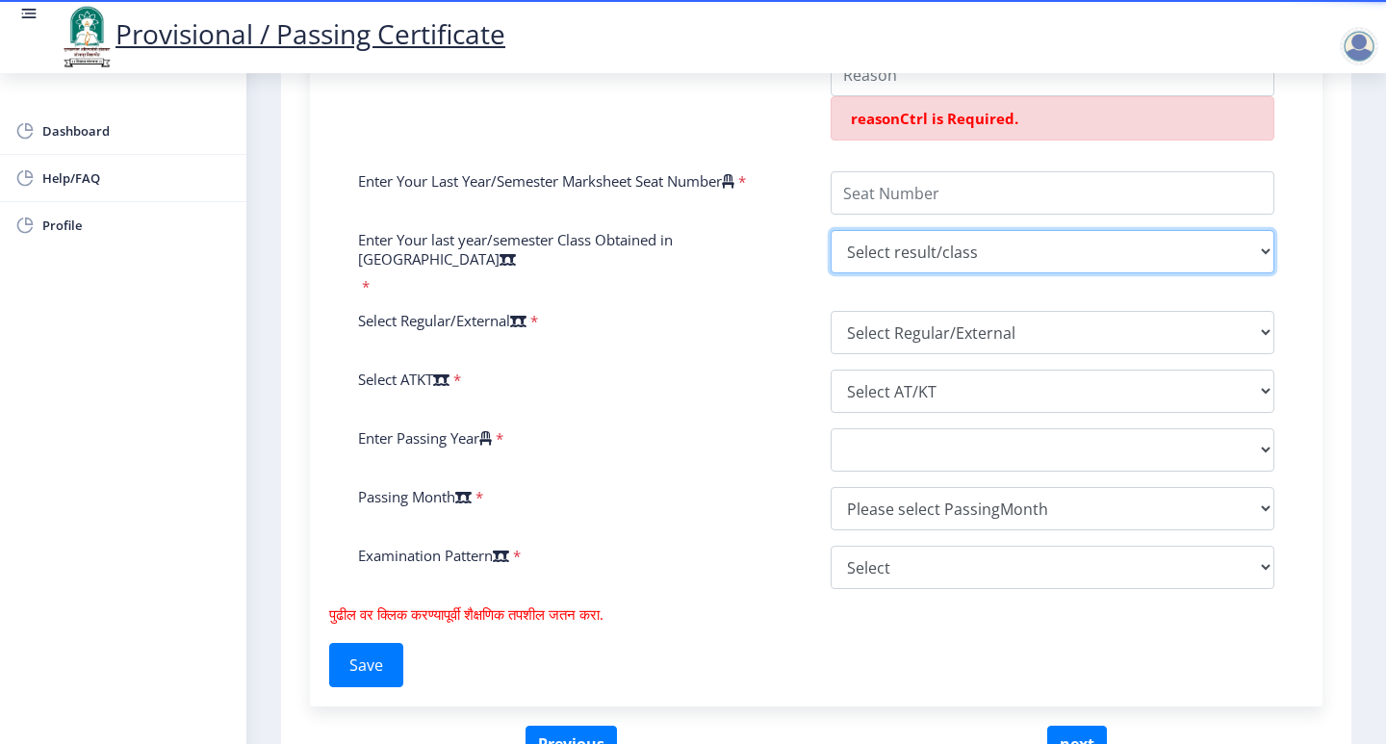
click at [925, 240] on select "Select result/class DISTINCTION FIRST CLASS HIGHER SECOND CLASS SECOND CLASS PA…" at bounding box center [1053, 251] width 444 height 43
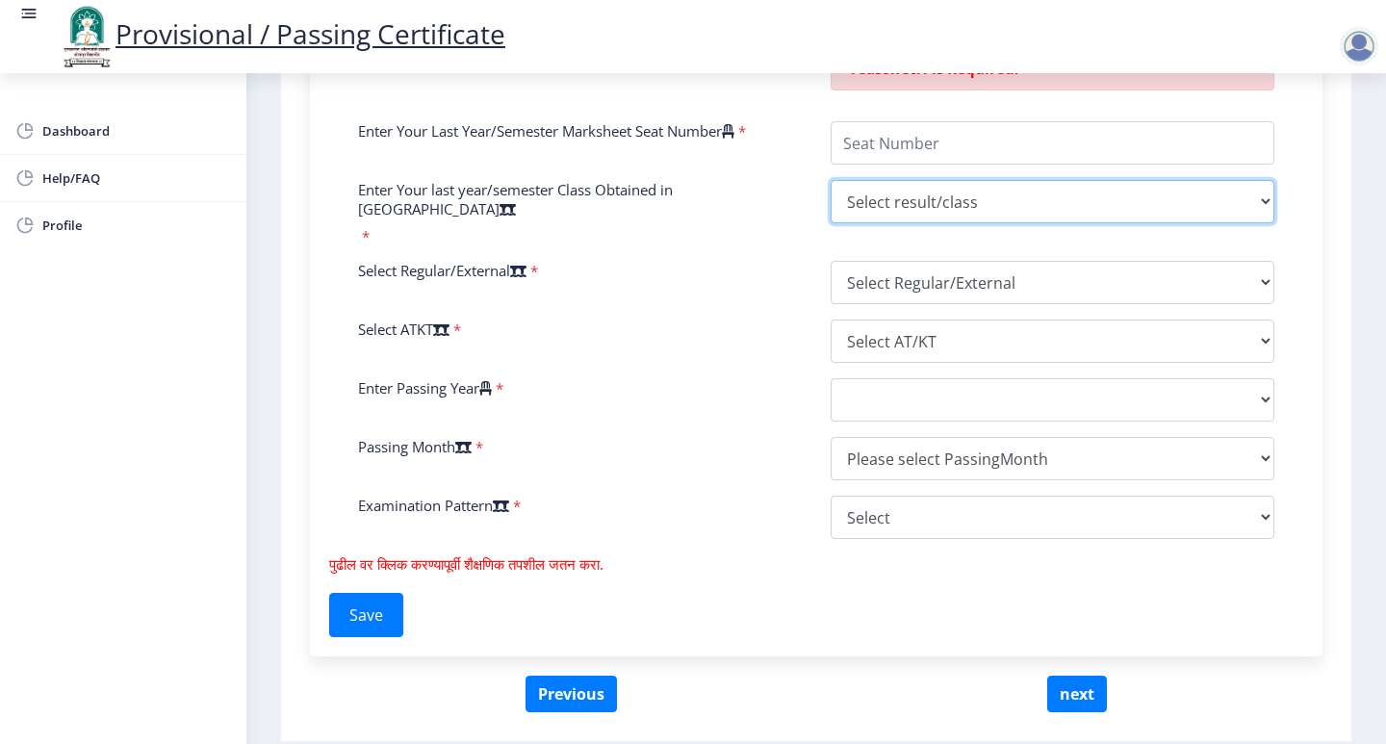
scroll to position [1154, 0]
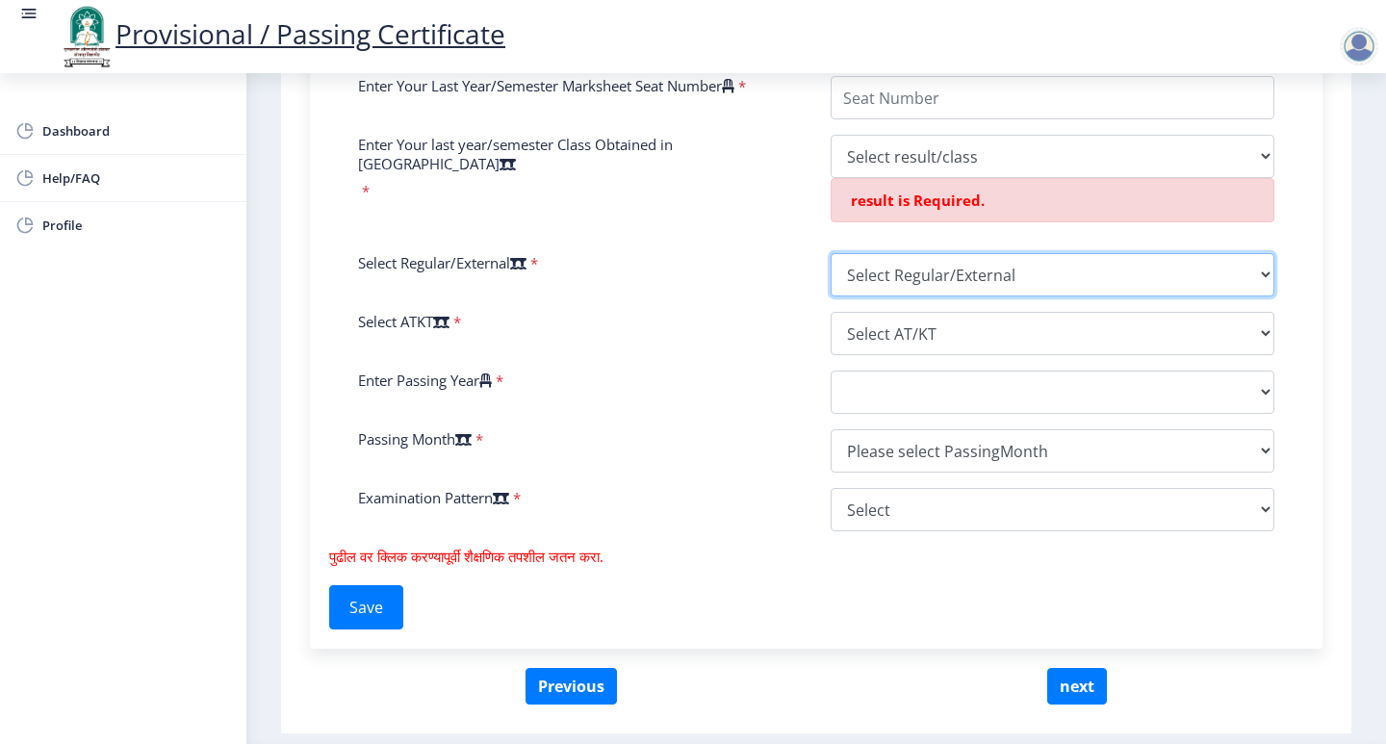
select select "Regular"
drag, startPoint x: 894, startPoint y: 207, endPoint x: 901, endPoint y: 293, distance: 85.9
click at [831, 253] on select "Select Regular/External Regular External Special" at bounding box center [1053, 274] width 444 height 43
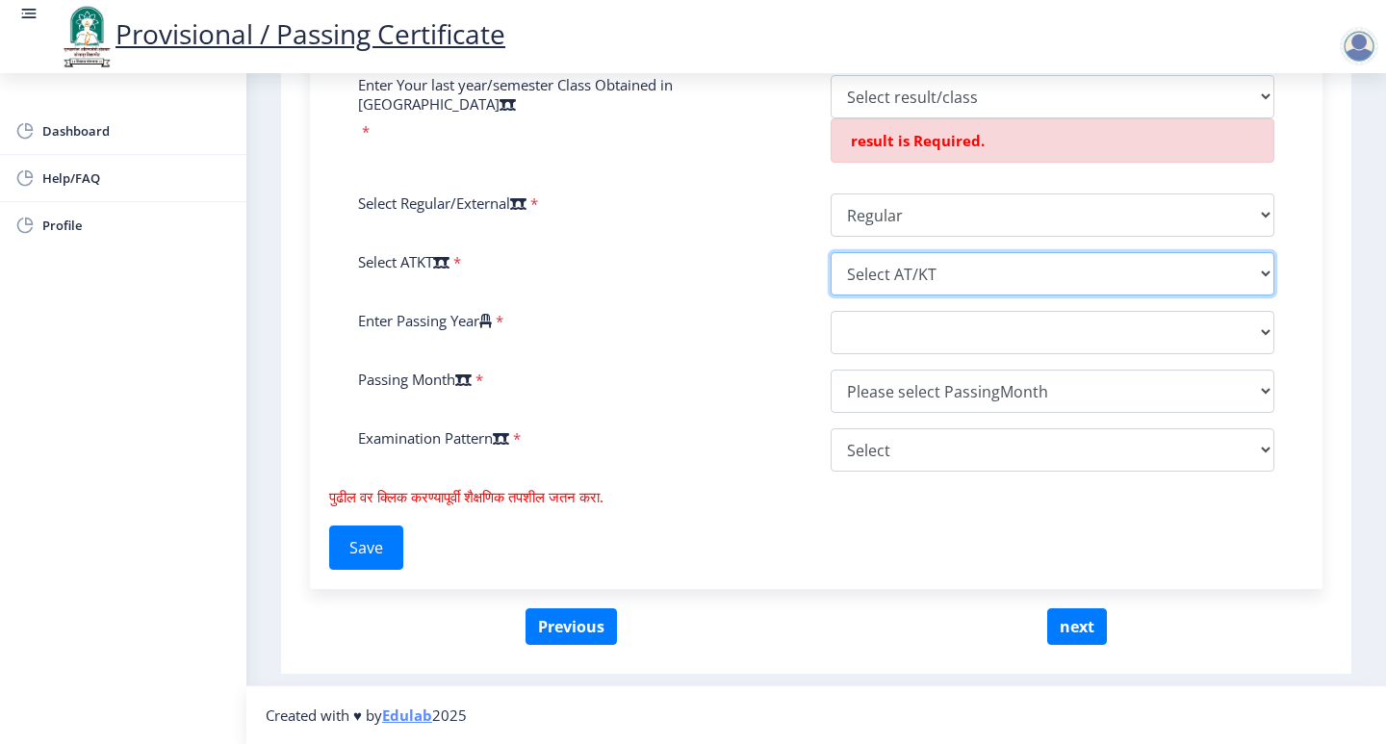
click at [881, 279] on select "Select AT/KT None ATKT" at bounding box center [1053, 273] width 444 height 43
select select "None"
click at [831, 252] on select "Select AT/KT None ATKT" at bounding box center [1053, 273] width 444 height 43
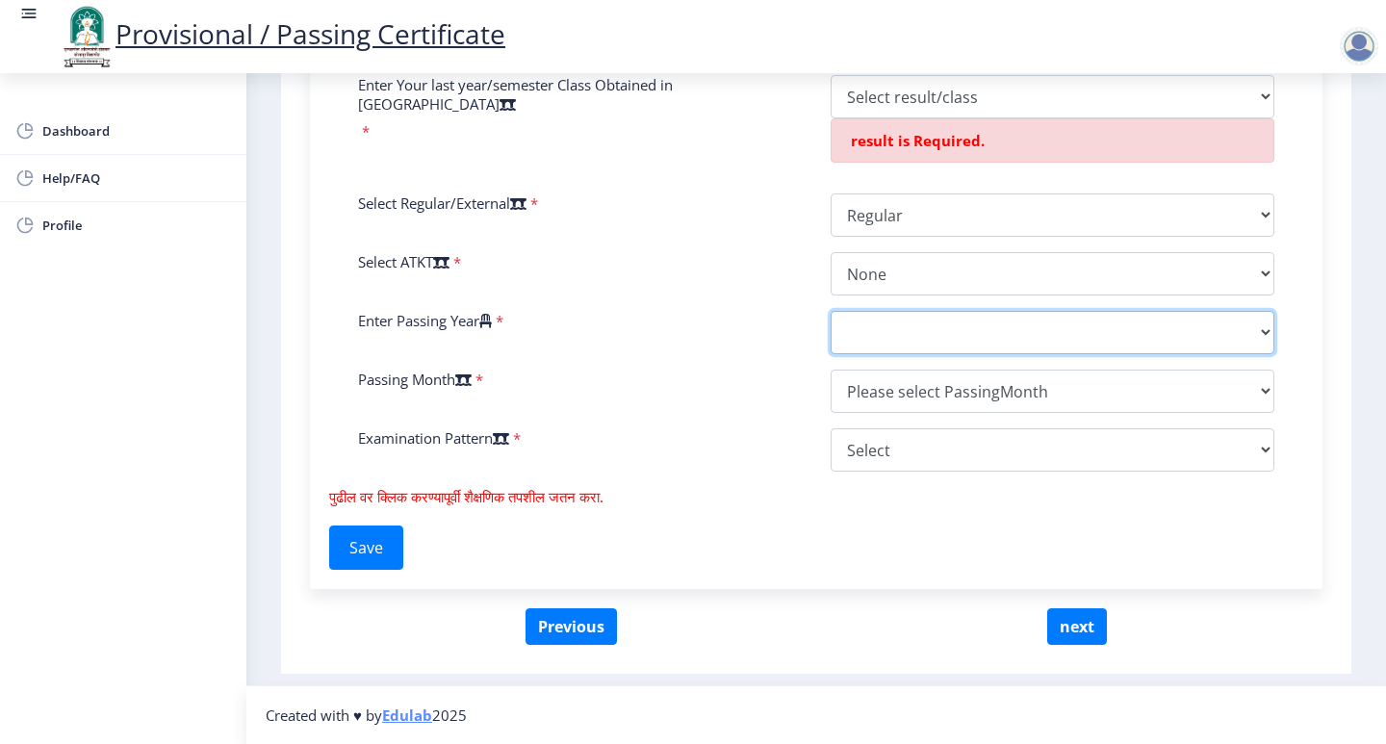
click at [893, 325] on select "2025 2024 2023 2022 2021 2020 2019 2018 2017 2016 2015 2014 2013 2012 2011 2010…" at bounding box center [1053, 332] width 444 height 43
select select "2017"
click at [831, 311] on select "2025 2024 2023 2022 2021 2020 2019 2018 2017 2016 2015 2014 2013 2012 2011 2010…" at bounding box center [1053, 332] width 444 height 43
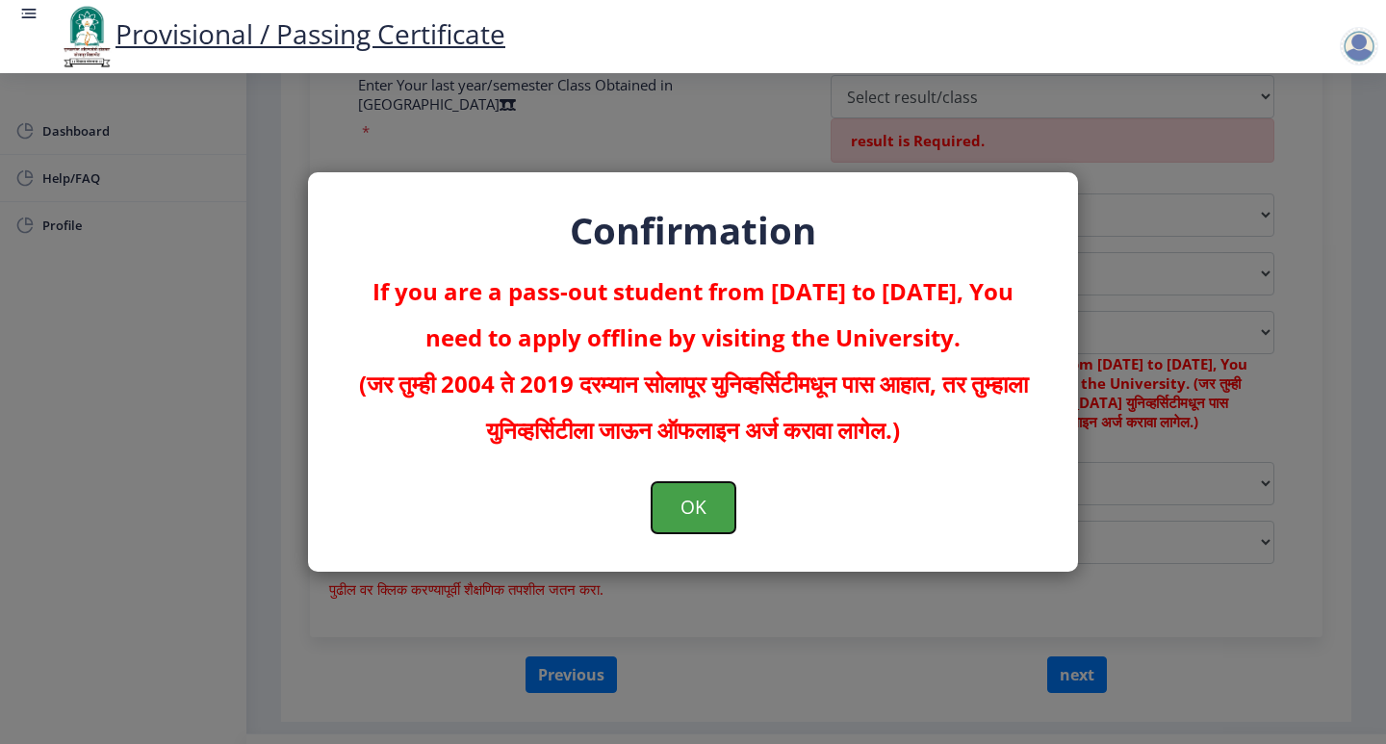
click at [700, 508] on button "OK" at bounding box center [694, 507] width 84 height 50
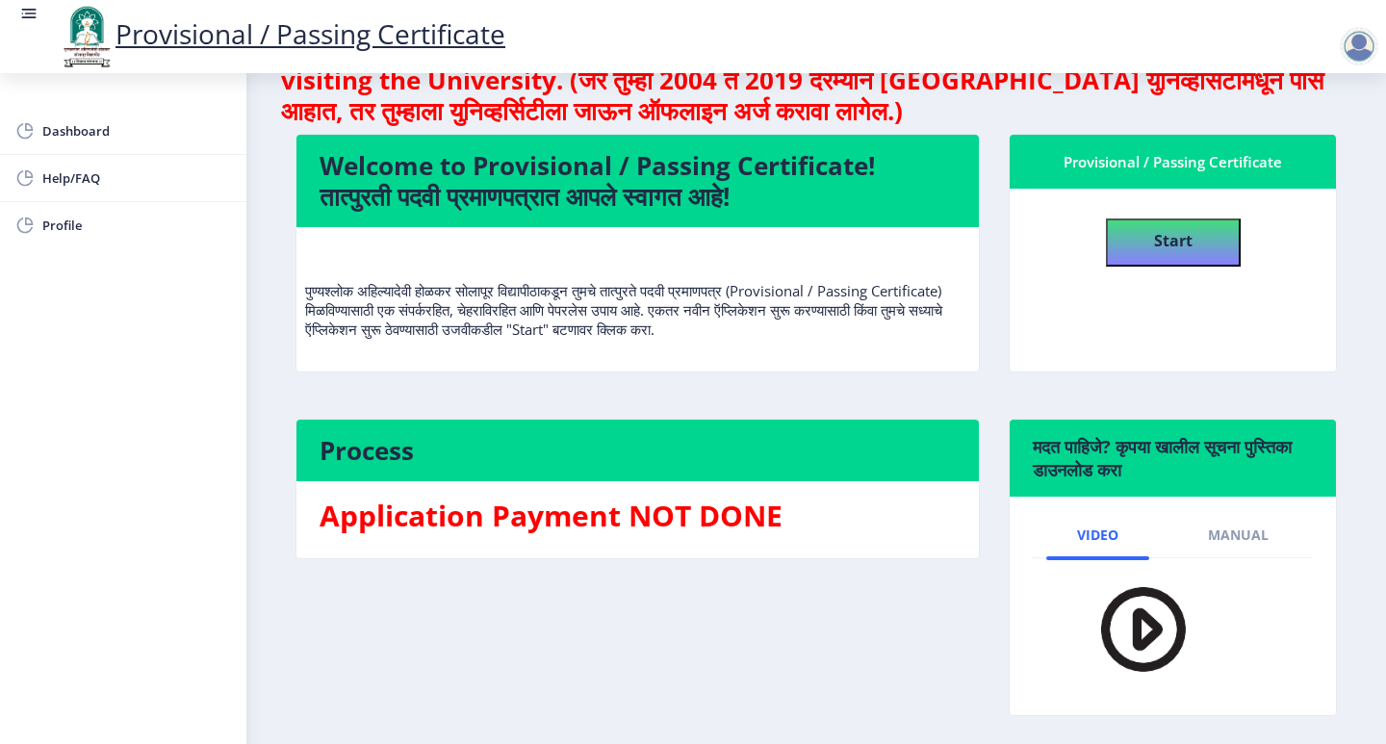
scroll to position [145, 0]
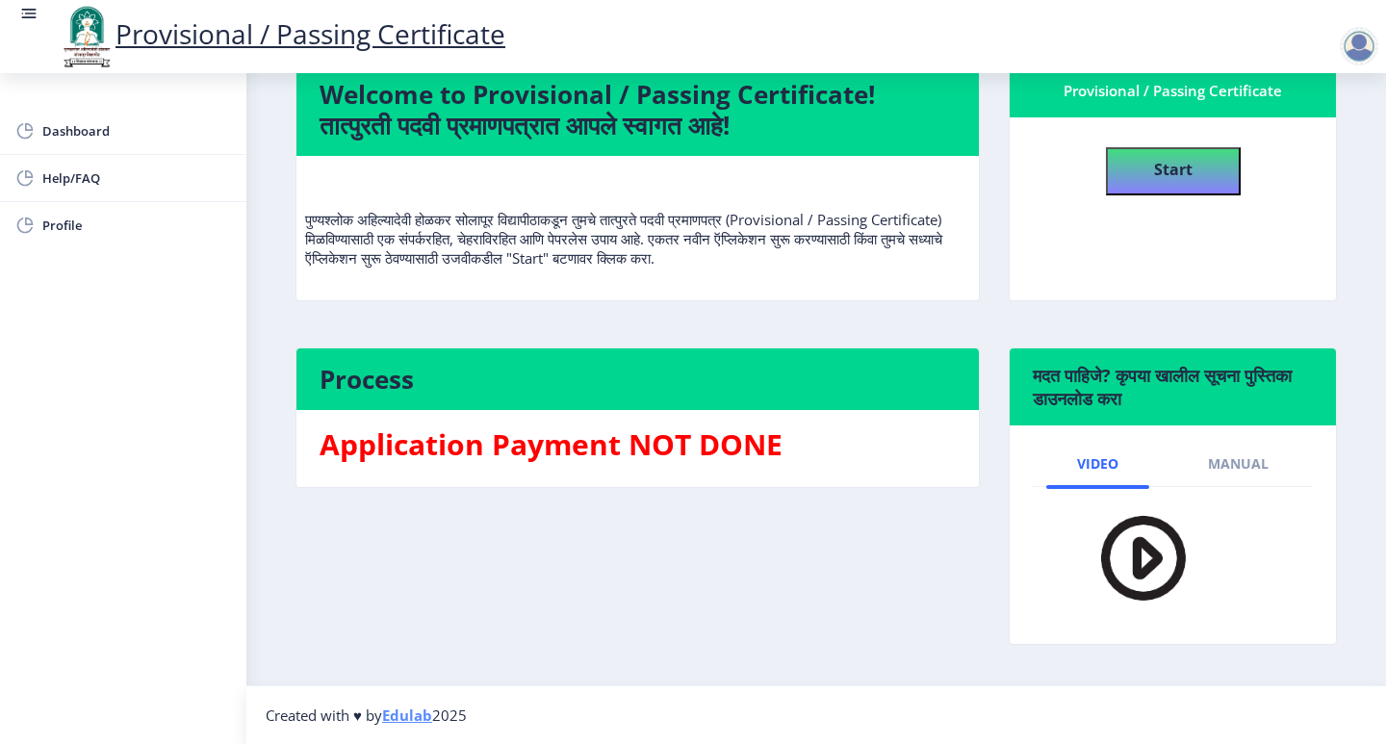
click at [1354, 42] on div at bounding box center [1359, 46] width 39 height 39
click at [1297, 143] on span "Log out" at bounding box center [1309, 150] width 123 height 23
